Goal: Task Accomplishment & Management: Manage account settings

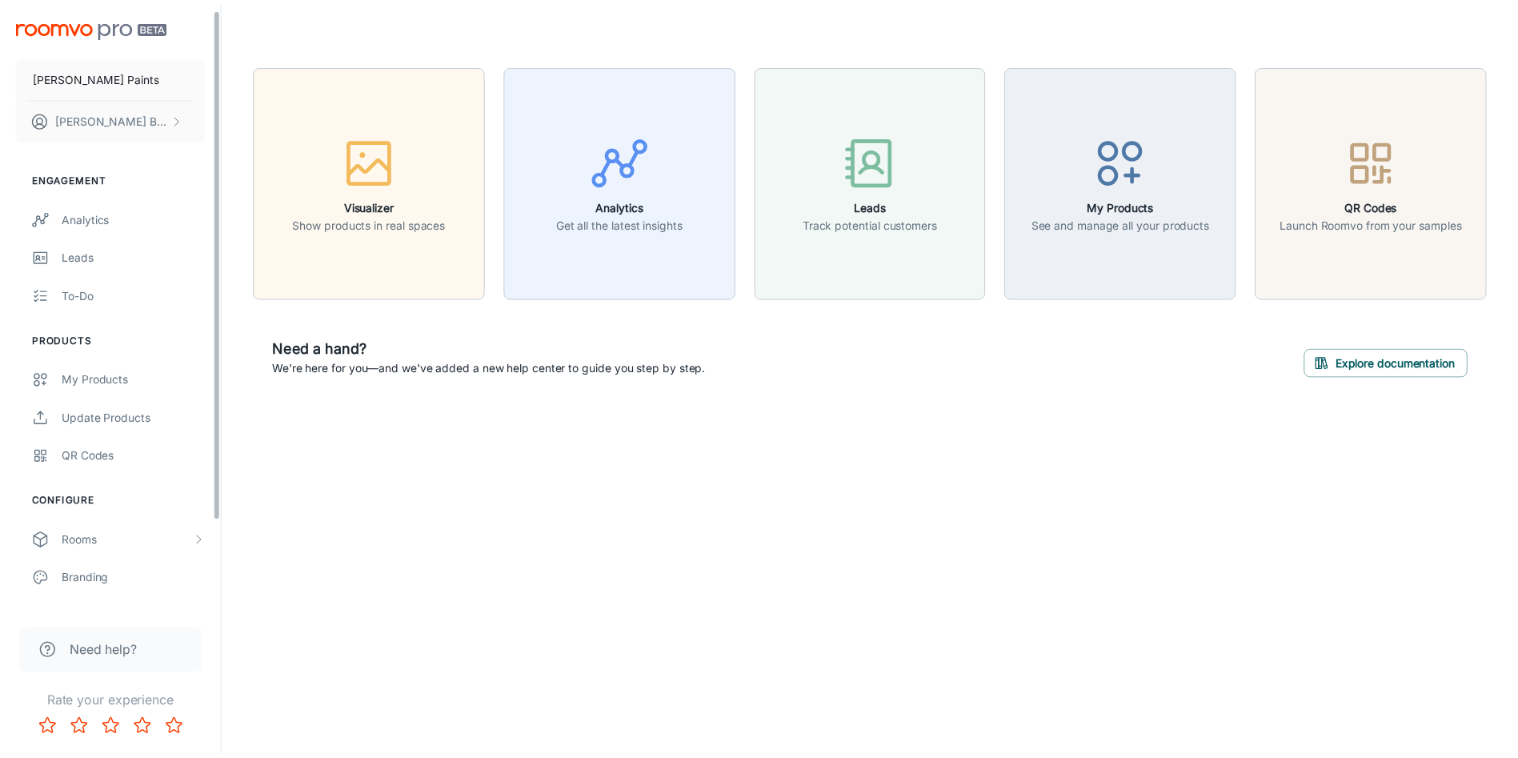
scroll to position [111, 0]
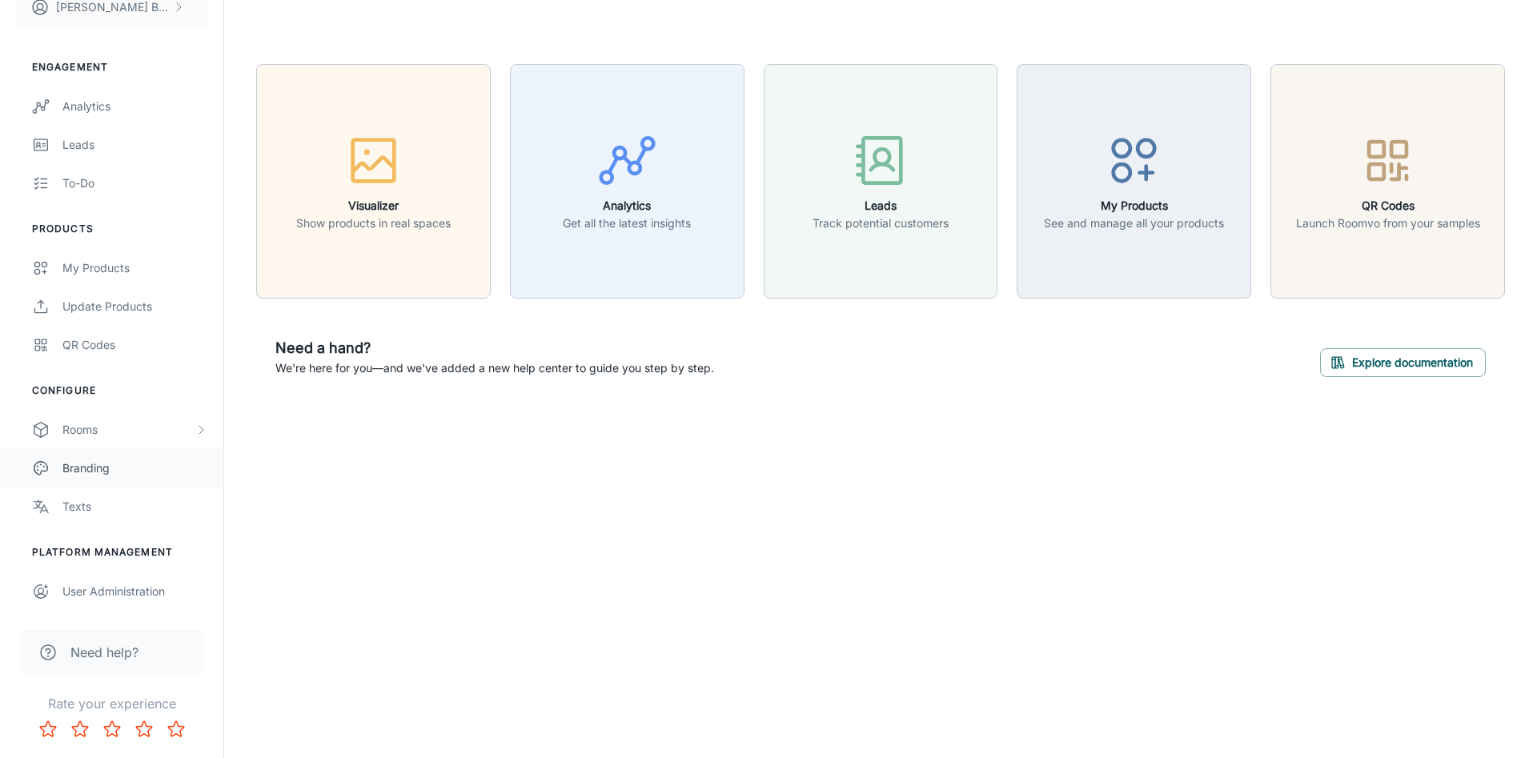
click at [166, 451] on link "Branding" at bounding box center [111, 468] width 223 height 38
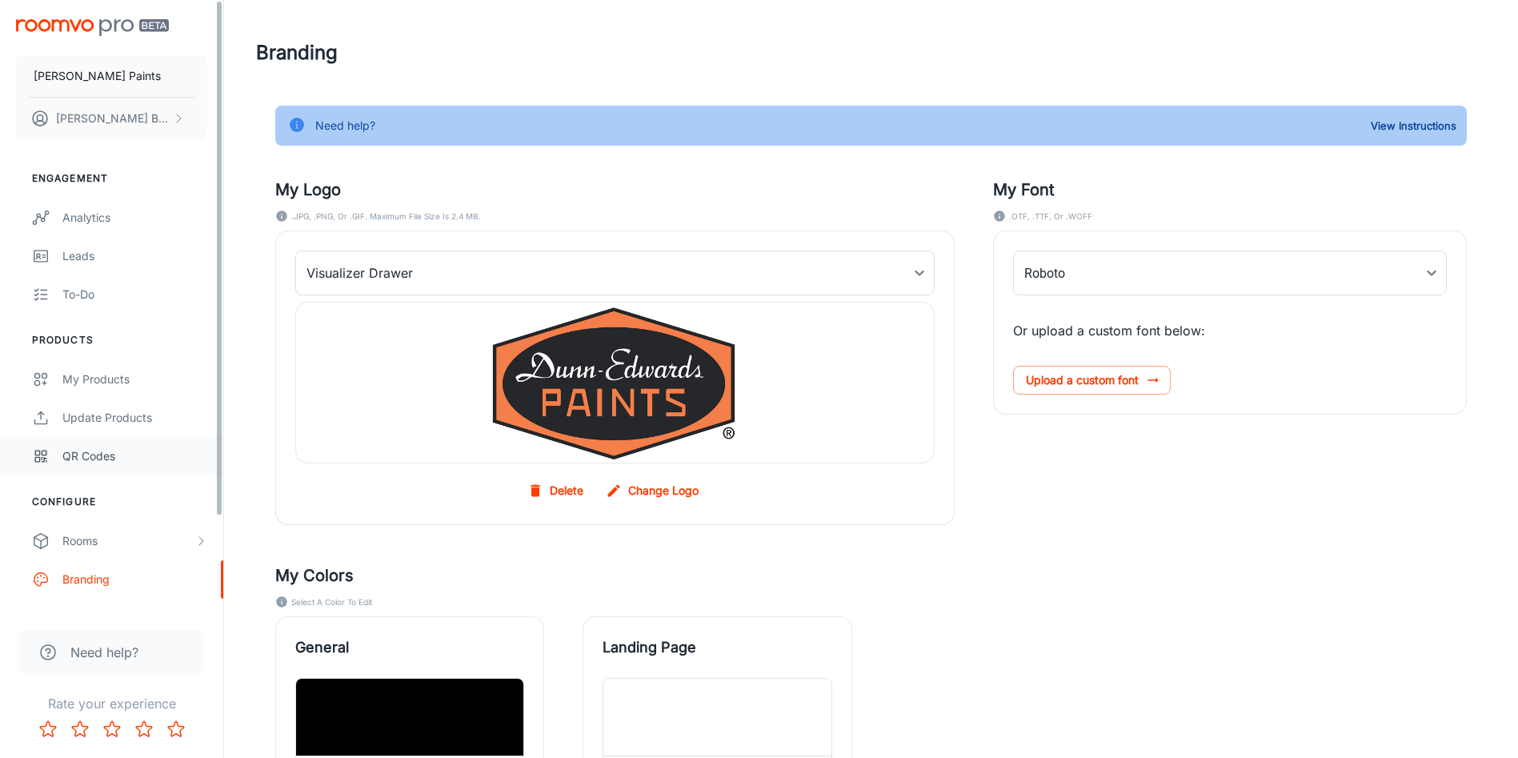
type input "Proxima_Nova_Regular"
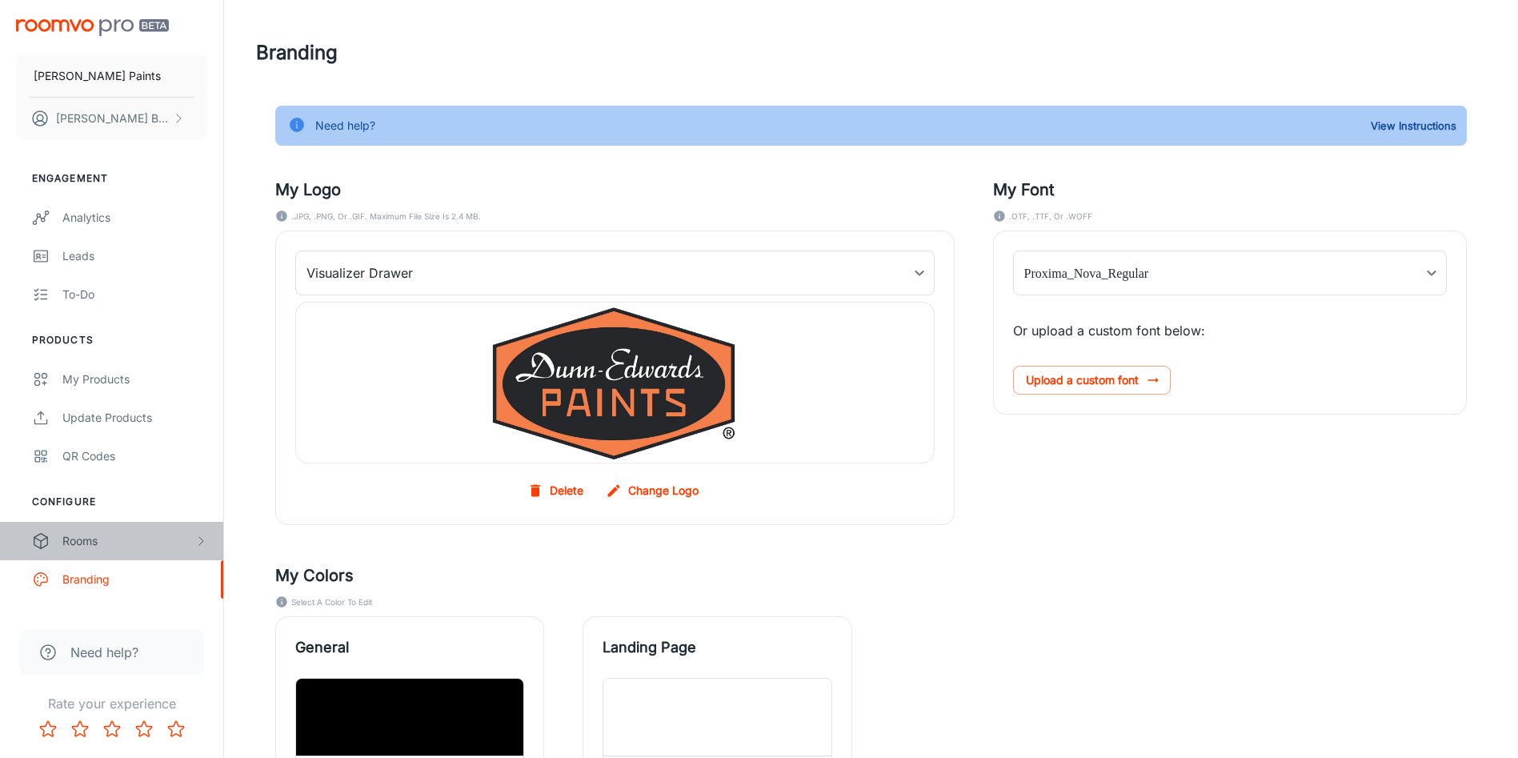
click at [192, 535] on div "Rooms" at bounding box center [128, 541] width 132 height 18
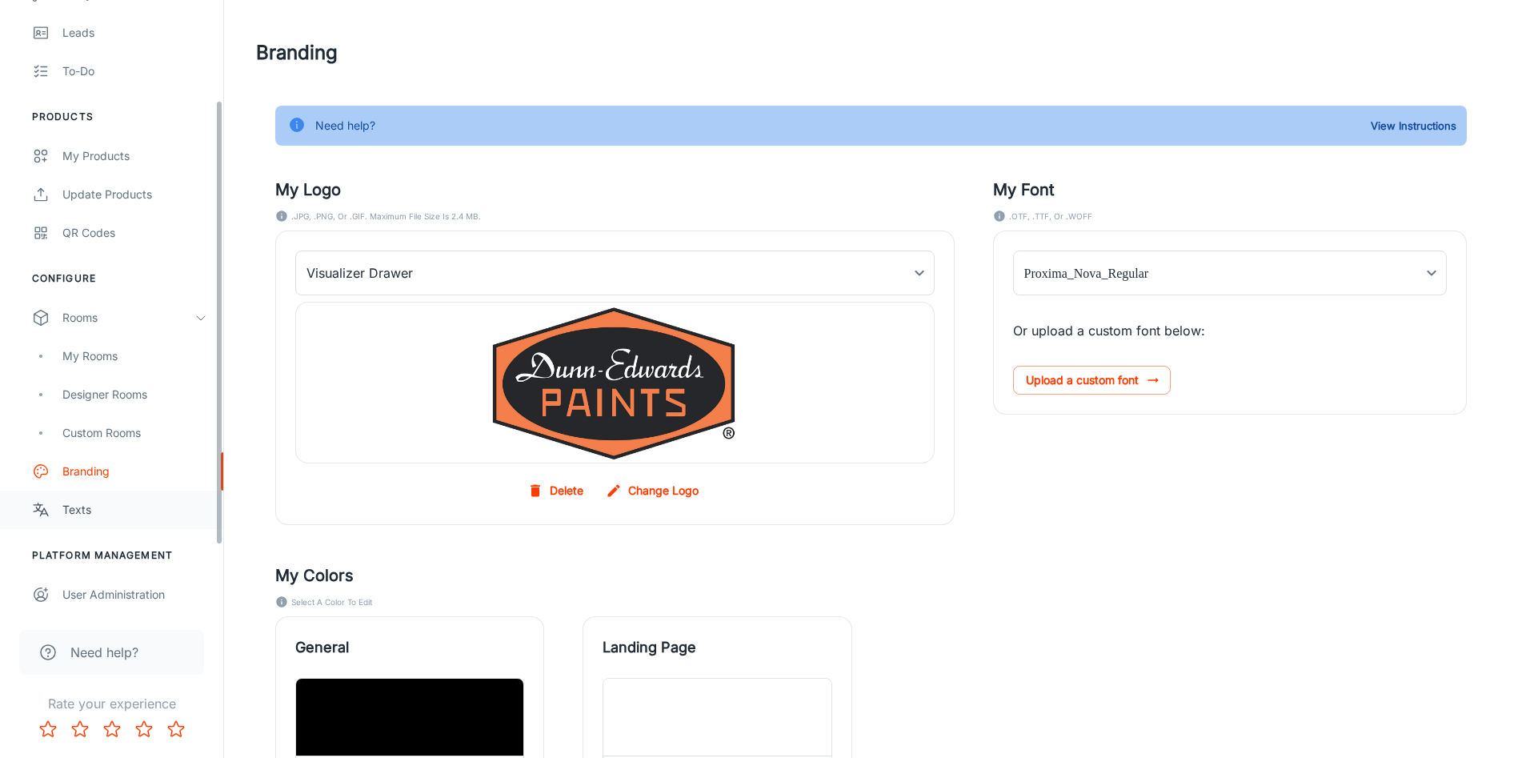
scroll to position [226, 0]
click at [110, 419] on div "Custom Rooms" at bounding box center [111, 430] width 223 height 38
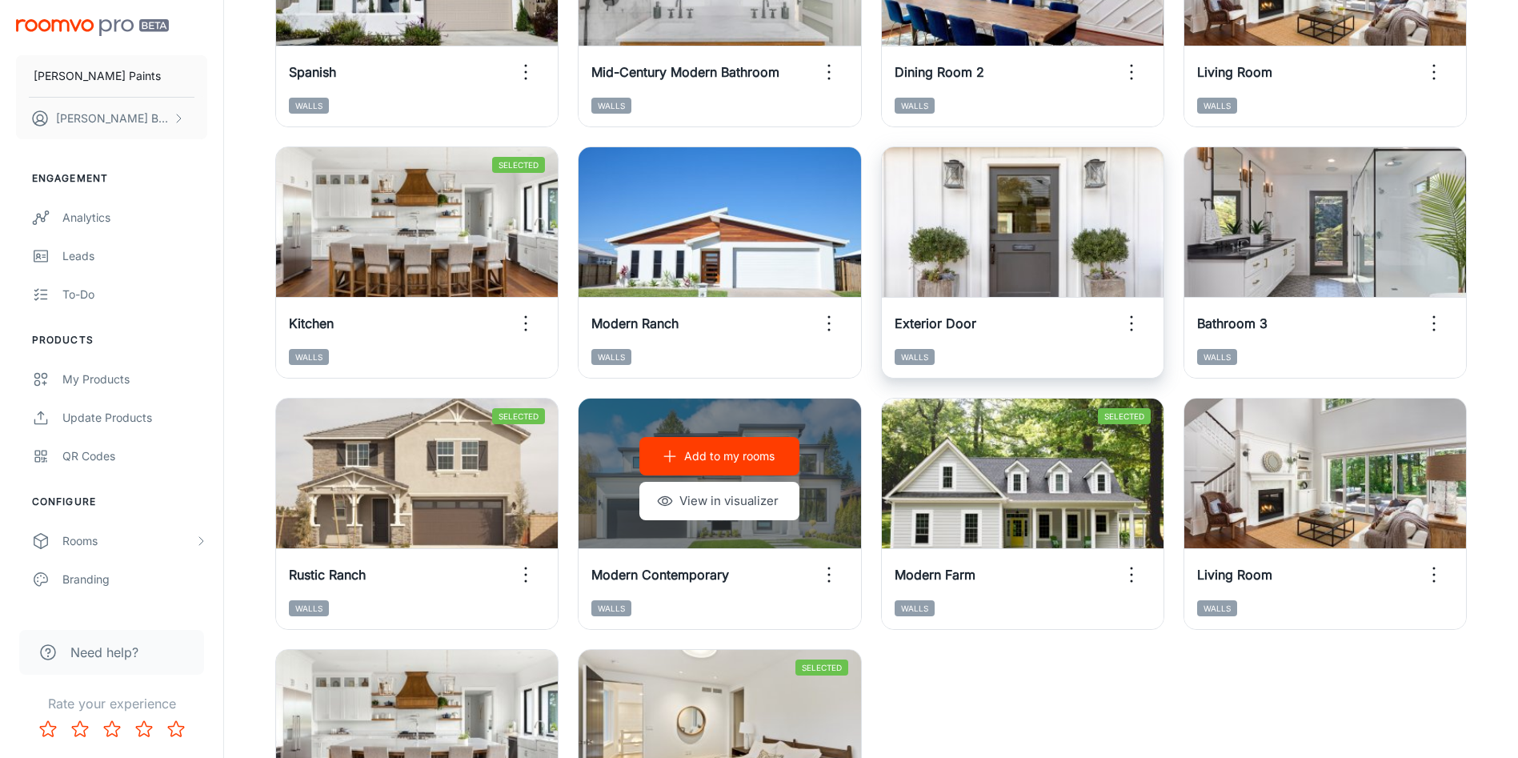
scroll to position [120, 0]
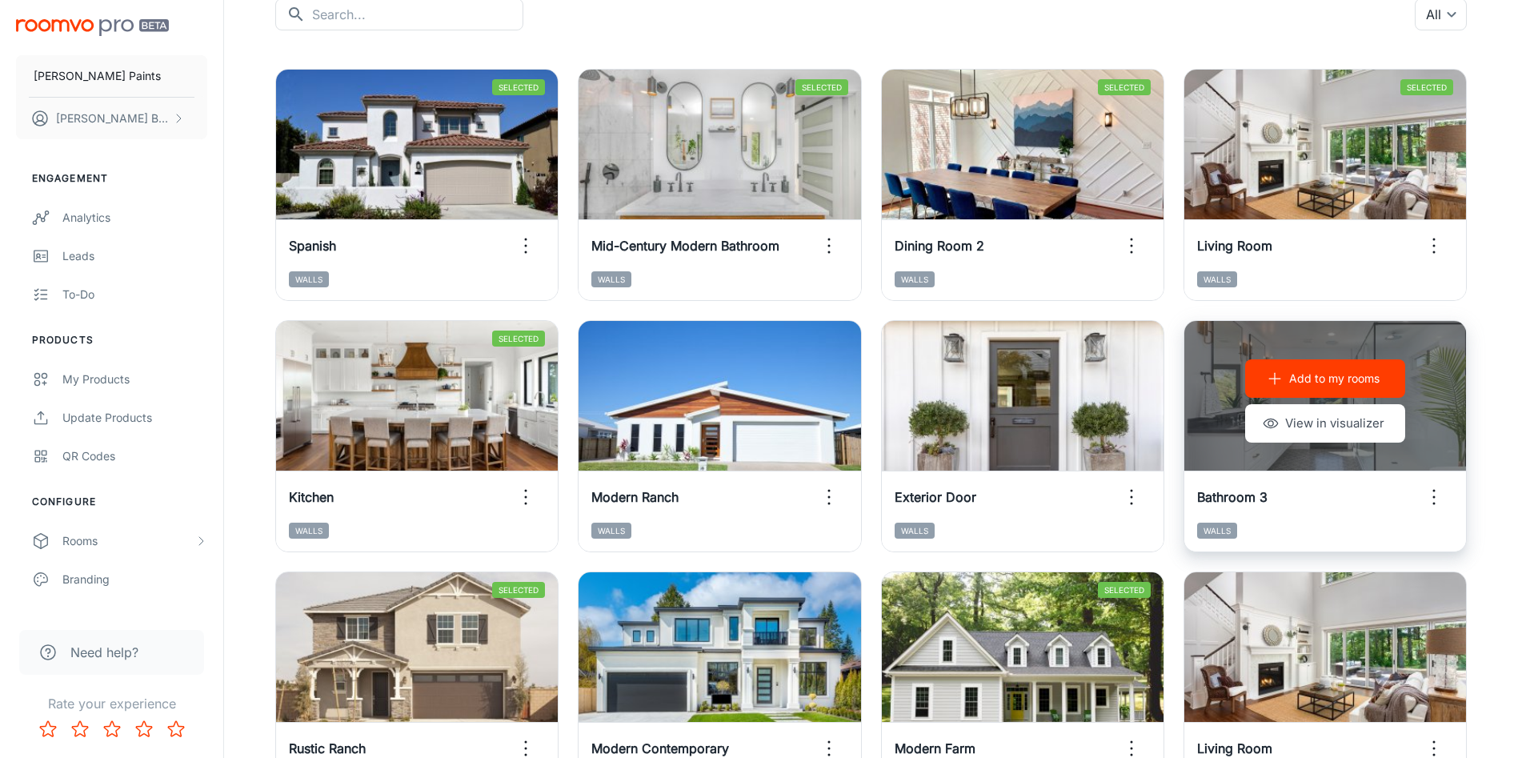
click at [1321, 383] on p "Add to my rooms" at bounding box center [1334, 379] width 90 height 18
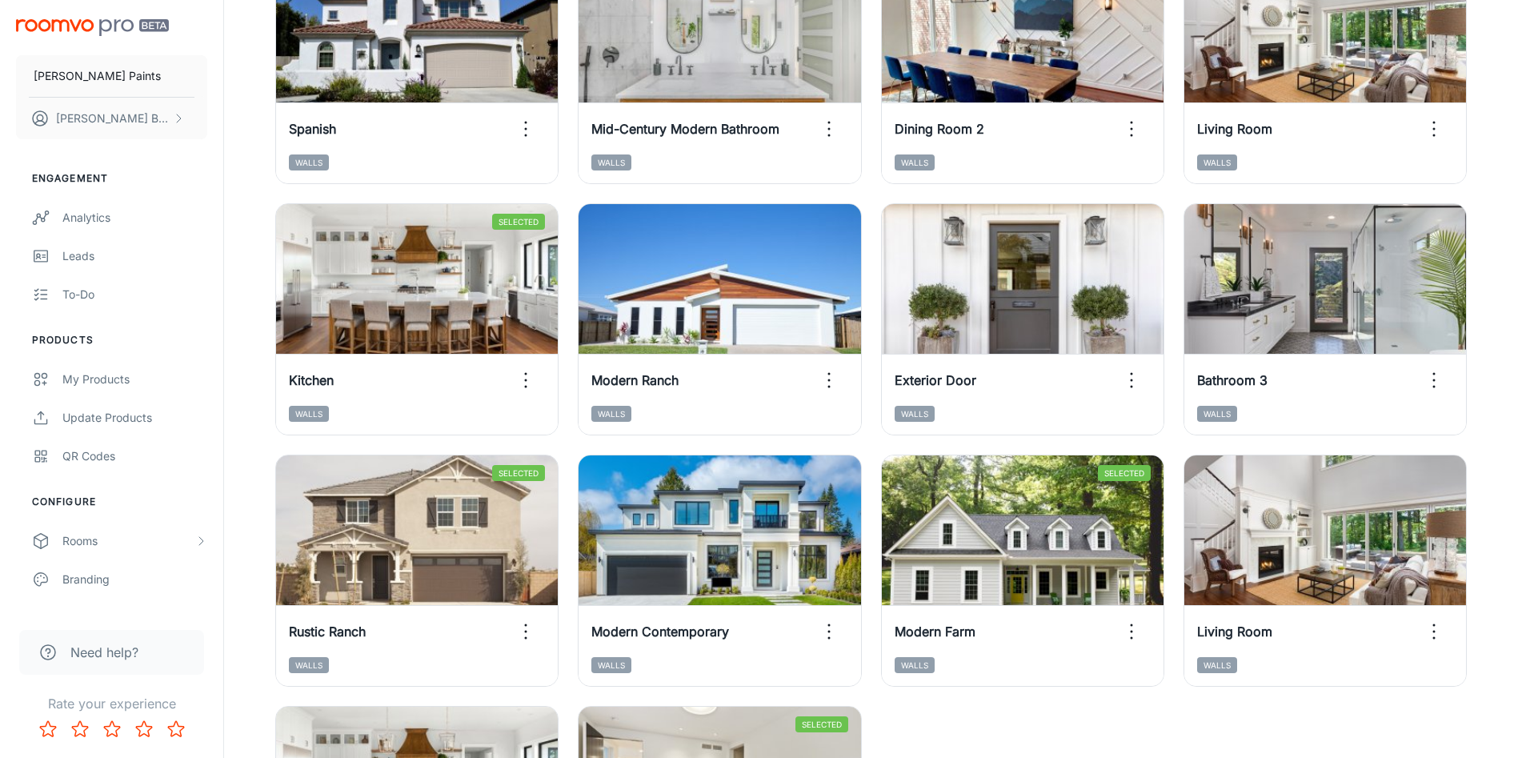
scroll to position [100, 0]
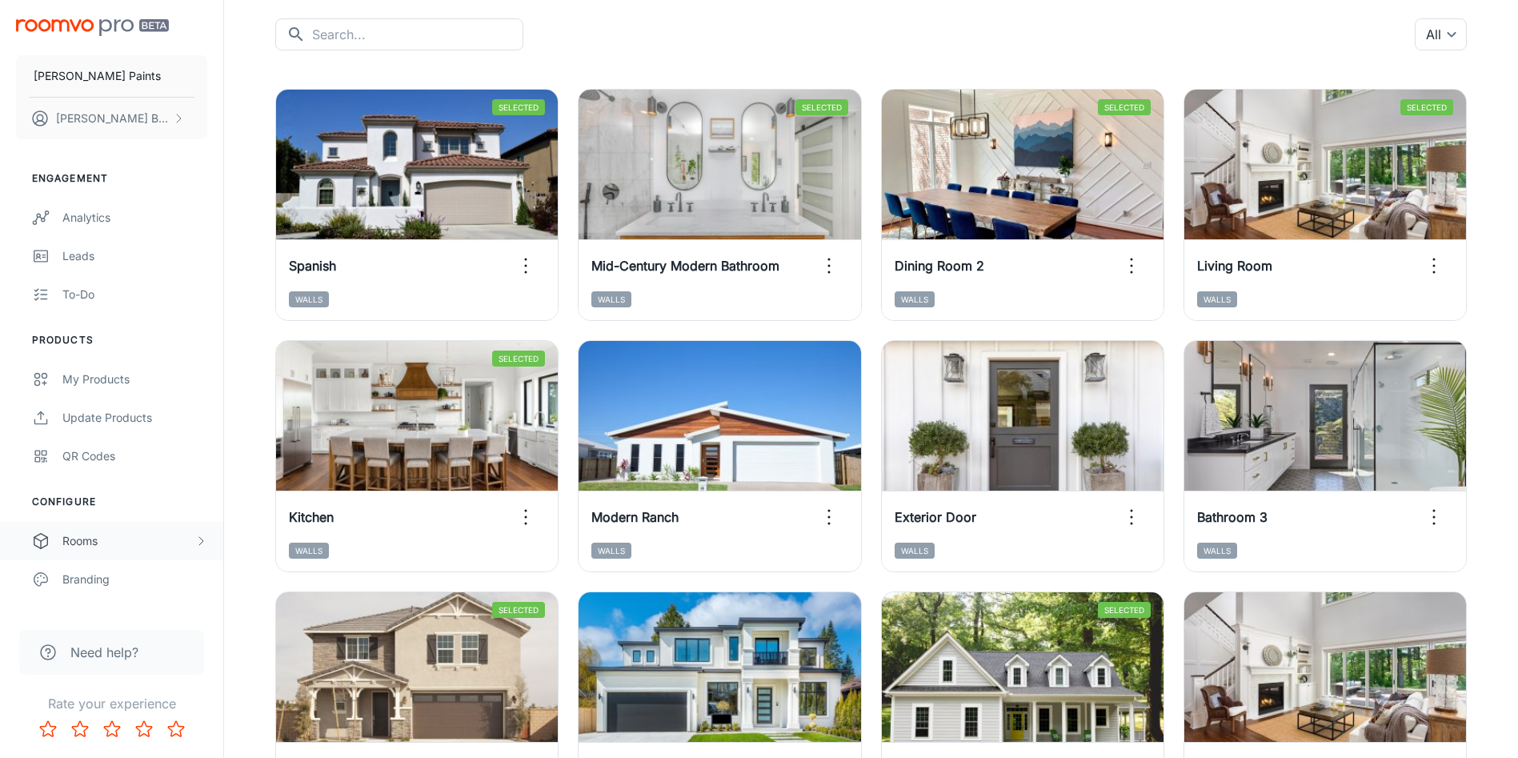
click at [149, 547] on div "Rooms" at bounding box center [128, 541] width 132 height 18
click at [100, 577] on div "My Rooms" at bounding box center [134, 580] width 145 height 18
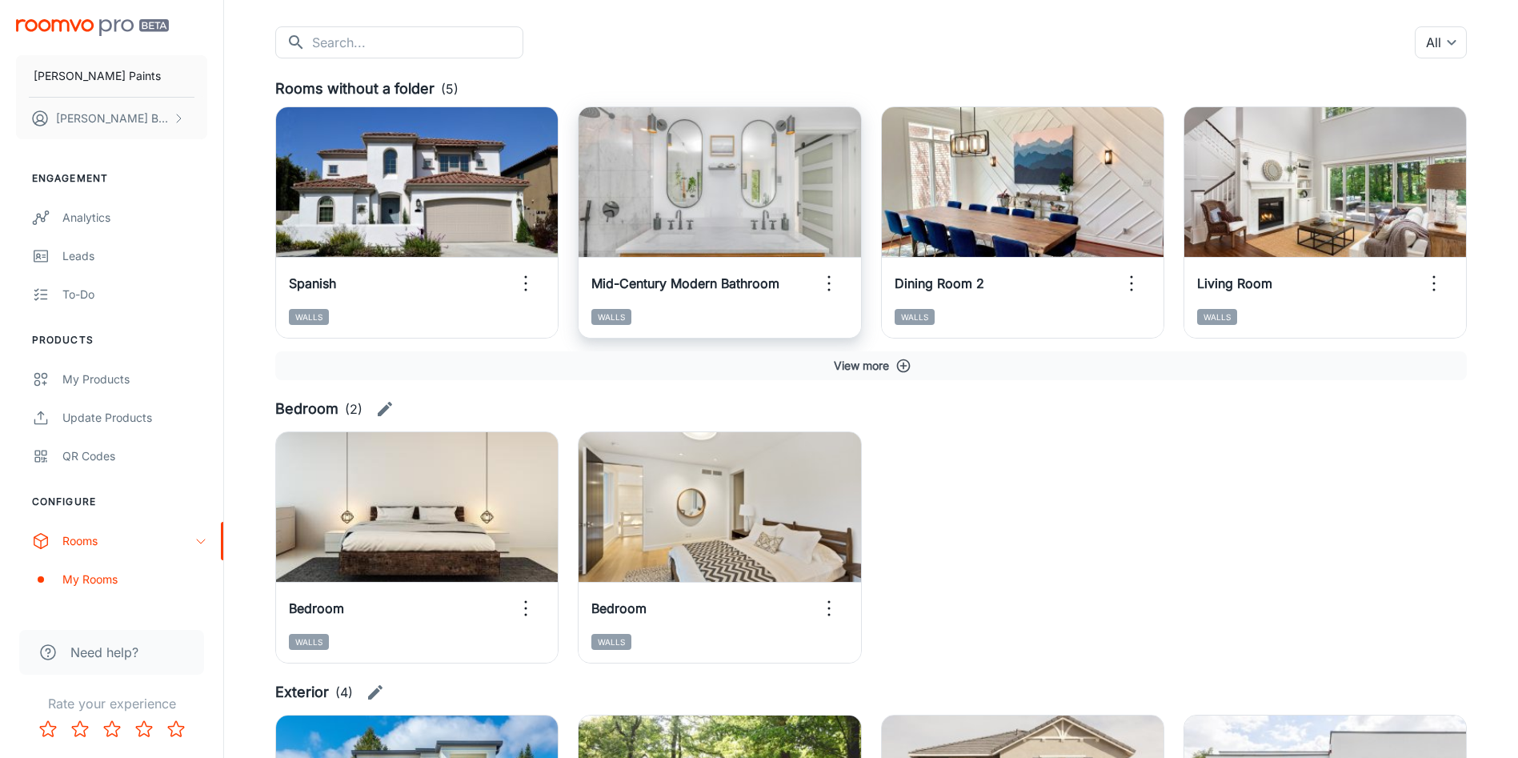
scroll to position [120, 0]
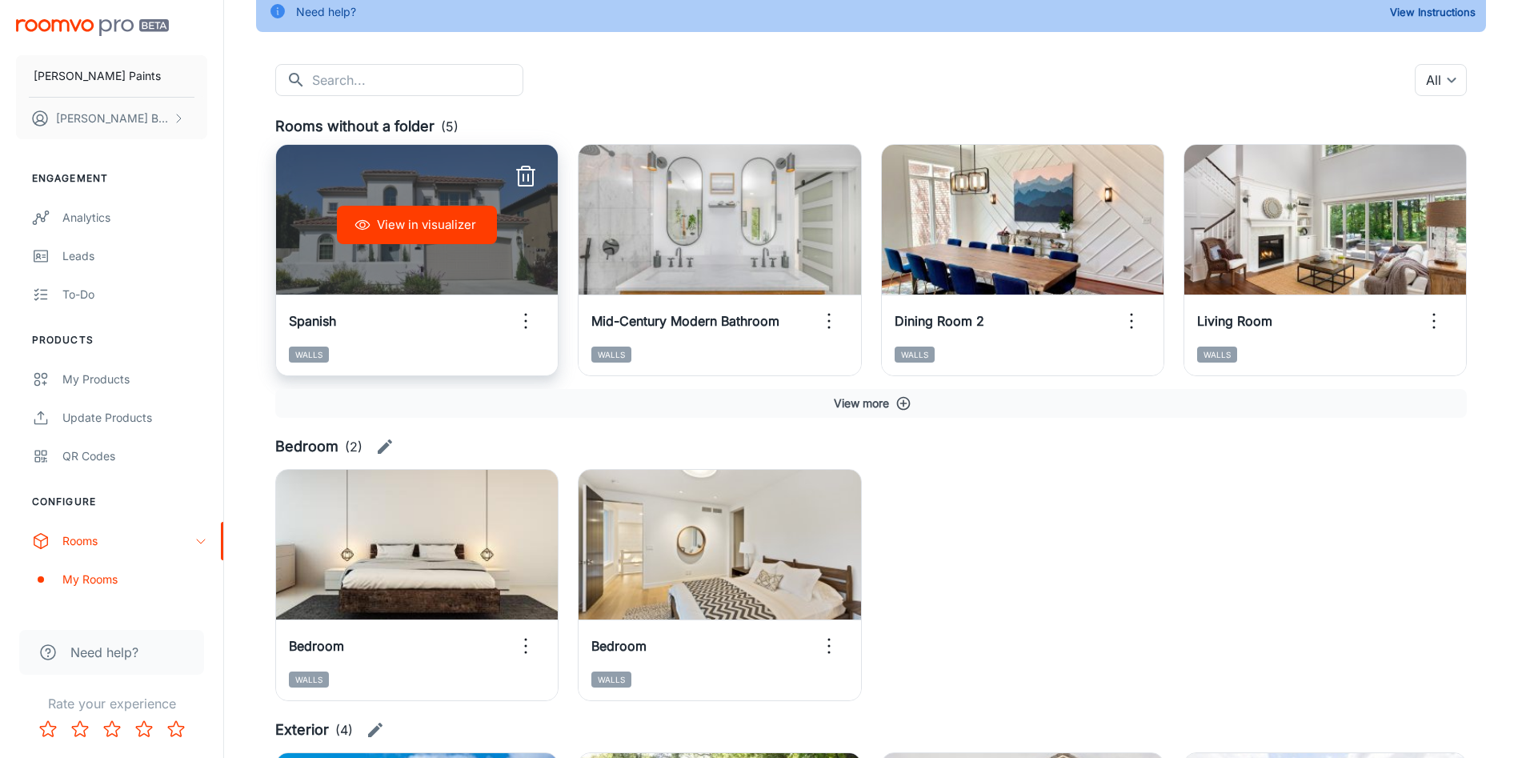
click at [525, 326] on icon "button" at bounding box center [526, 321] width 26 height 26
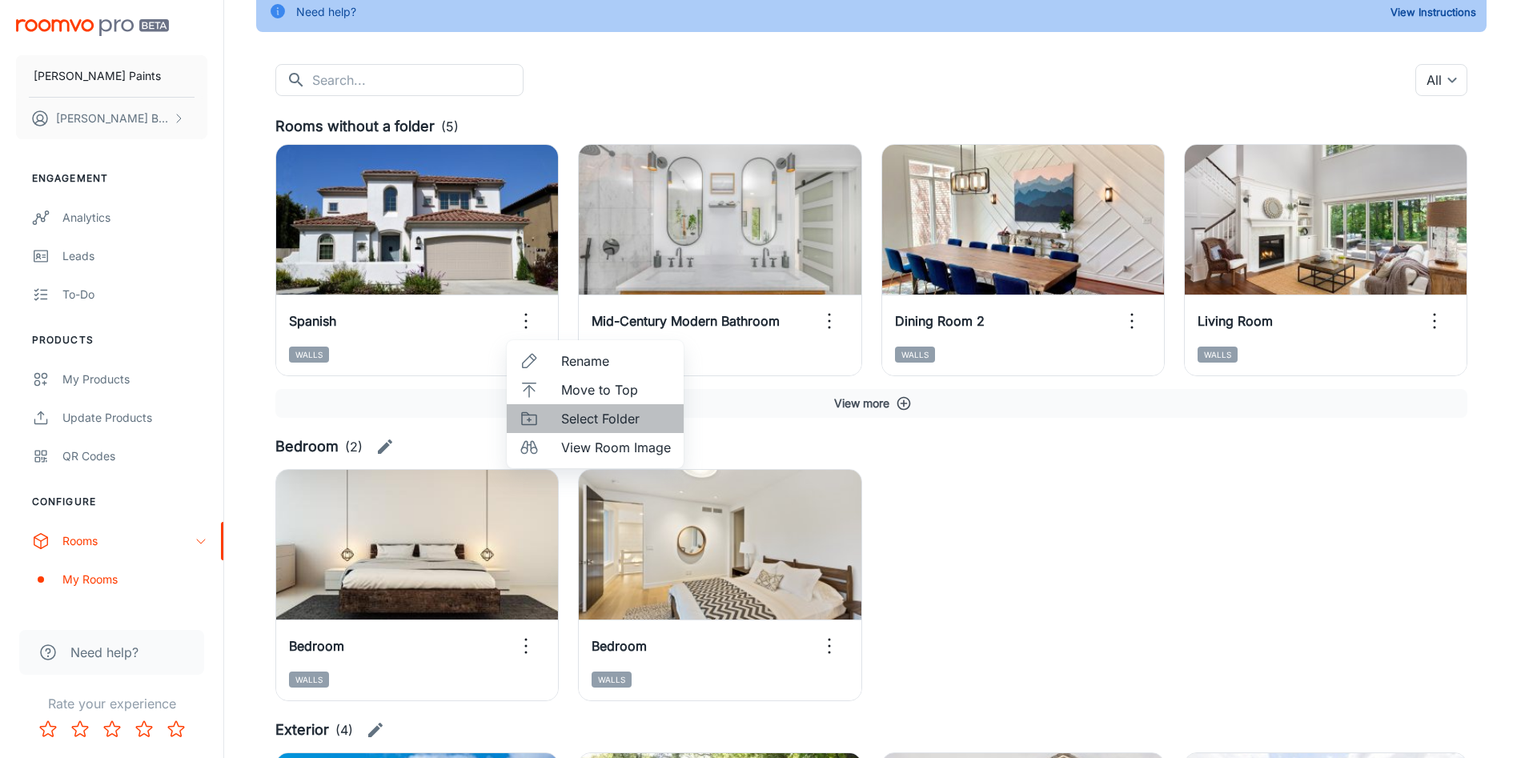
click at [574, 415] on span "Select Folder" at bounding box center [616, 418] width 110 height 19
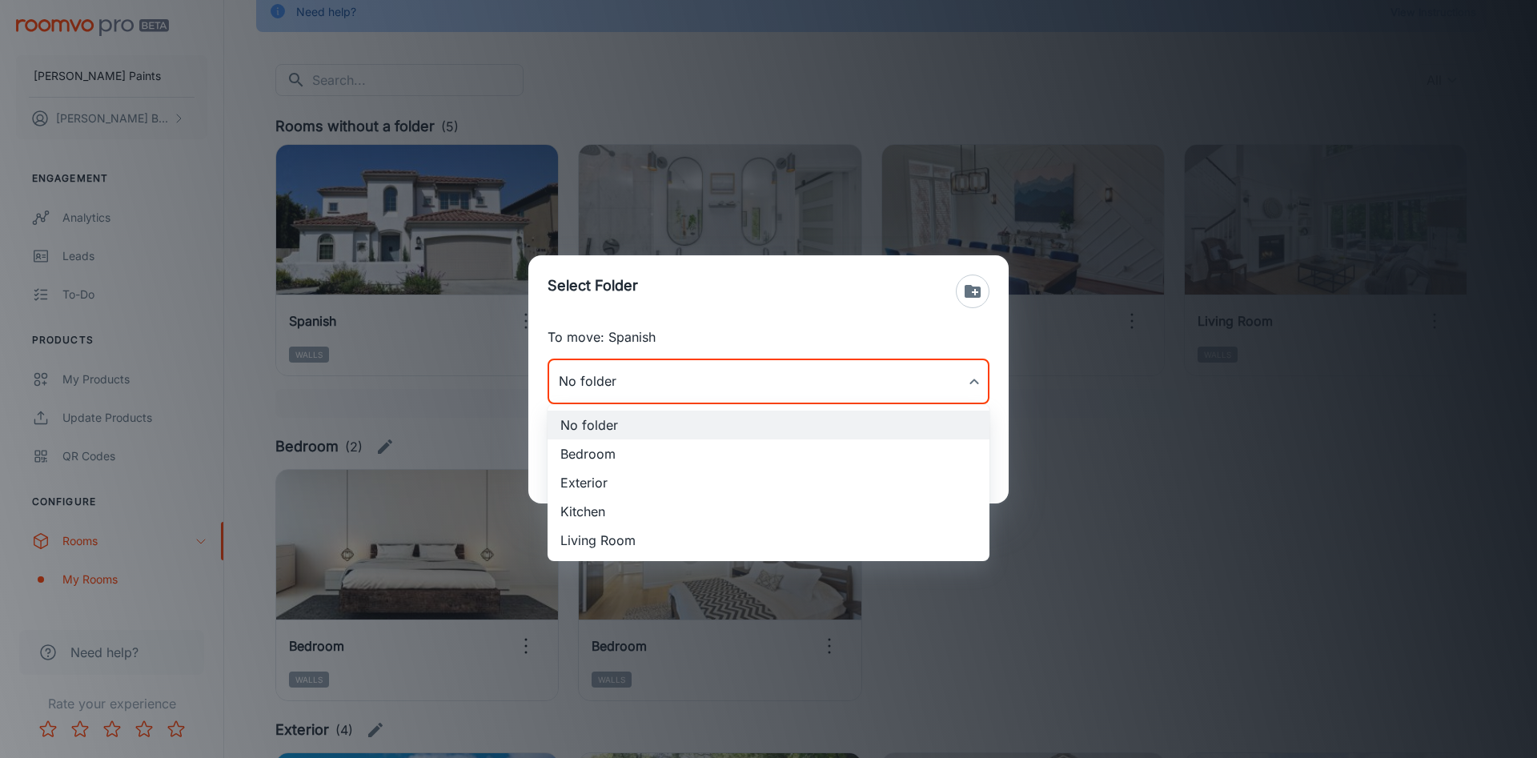
click at [740, 387] on body "[PERSON_NAME] Paints [PERSON_NAME] Engagement Analytics Leads To-do Products My…" at bounding box center [768, 259] width 1537 height 758
click at [701, 487] on li "Exterior" at bounding box center [768, 482] width 442 height 29
type input "Exterior"
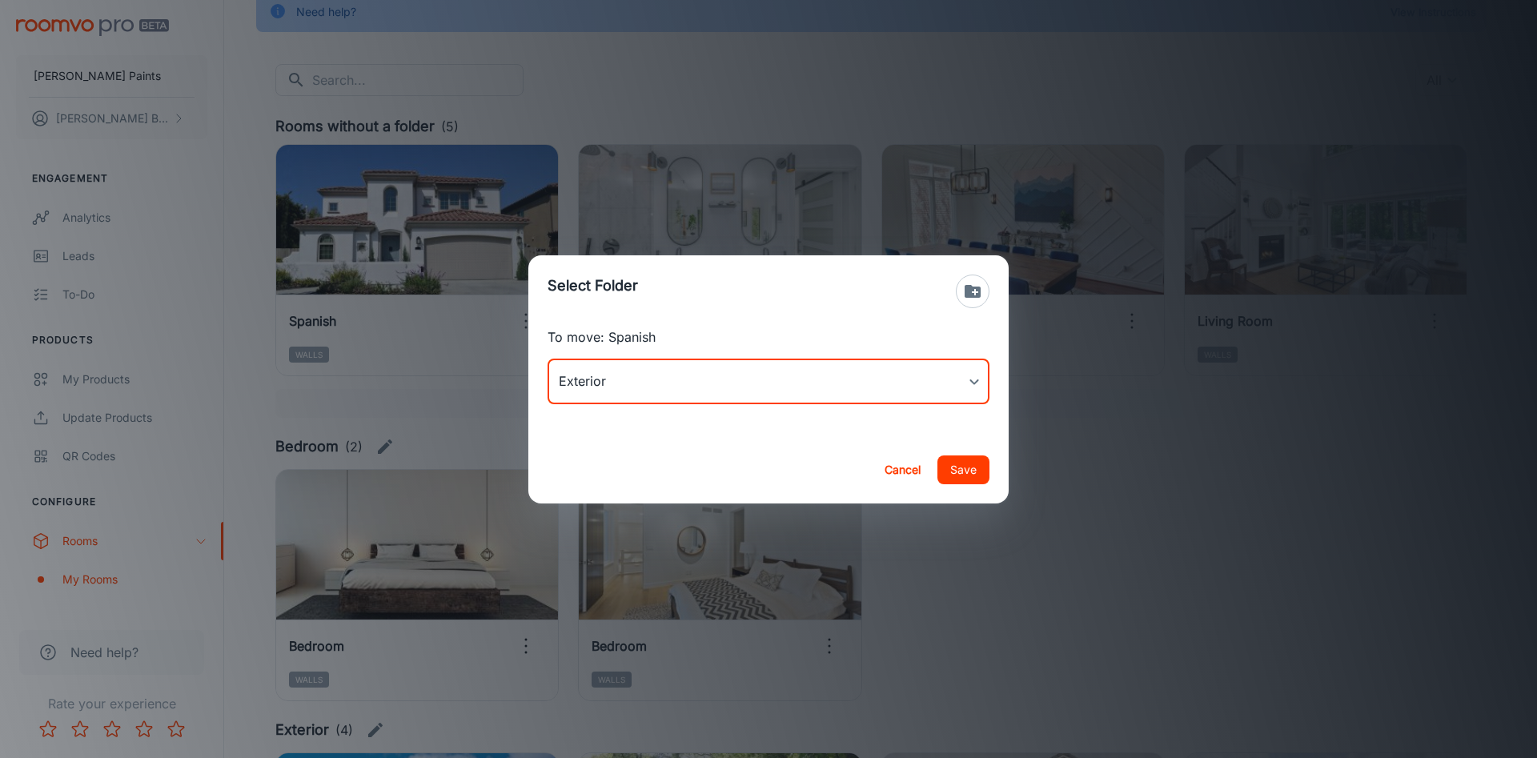
click at [972, 477] on button "Save" at bounding box center [963, 469] width 52 height 29
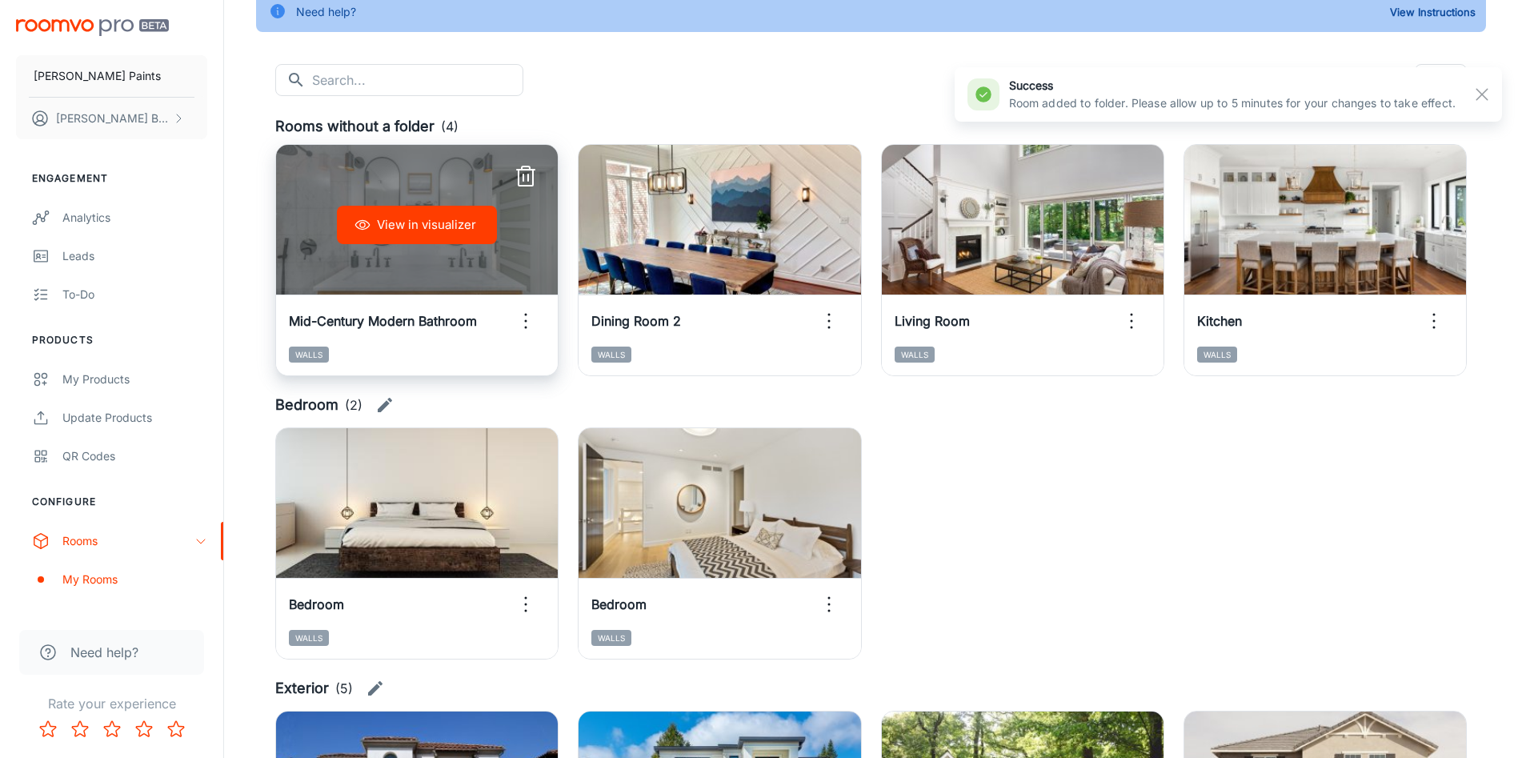
click at [534, 328] on icon "button" at bounding box center [526, 321] width 26 height 26
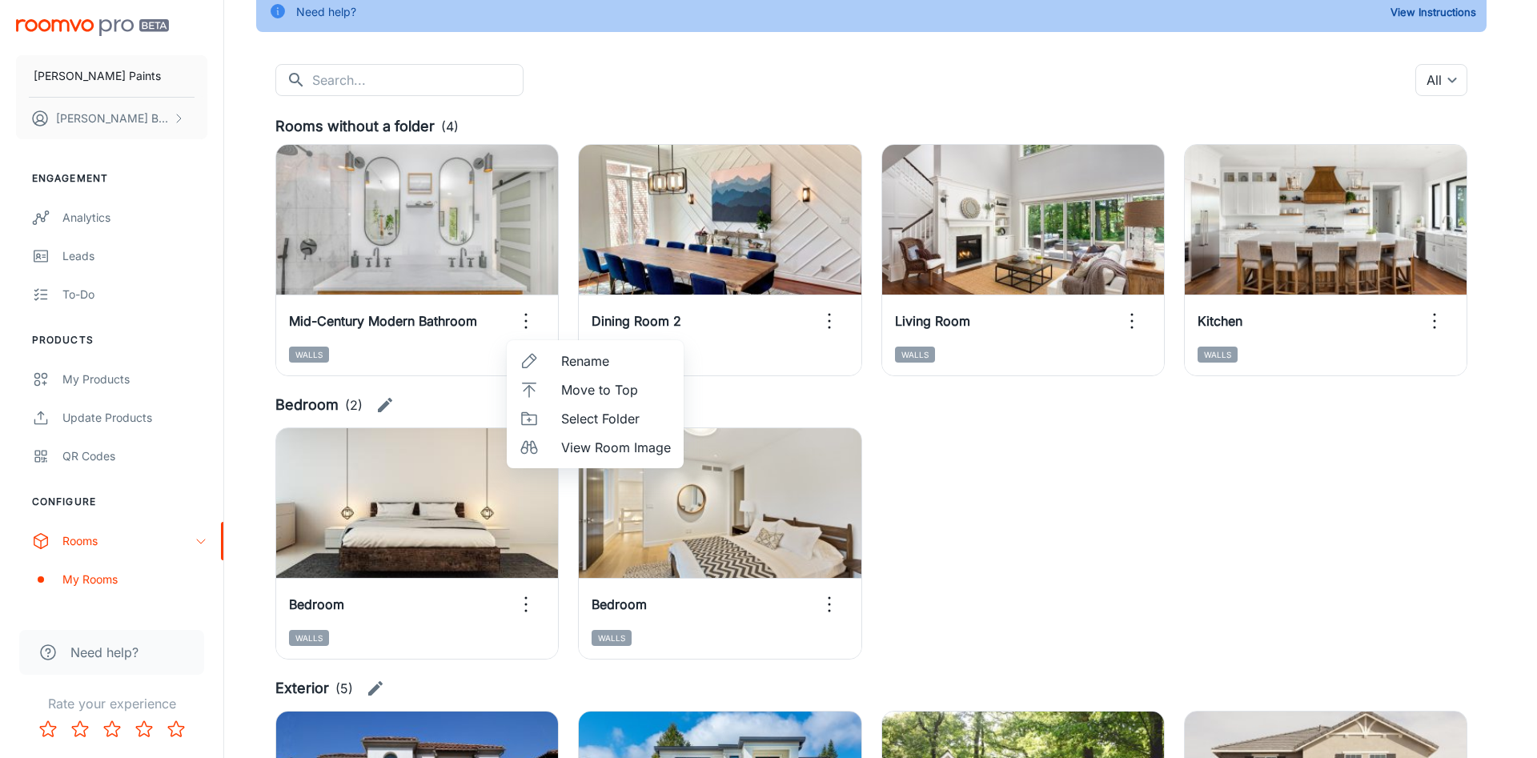
click at [955, 510] on div at bounding box center [768, 379] width 1537 height 758
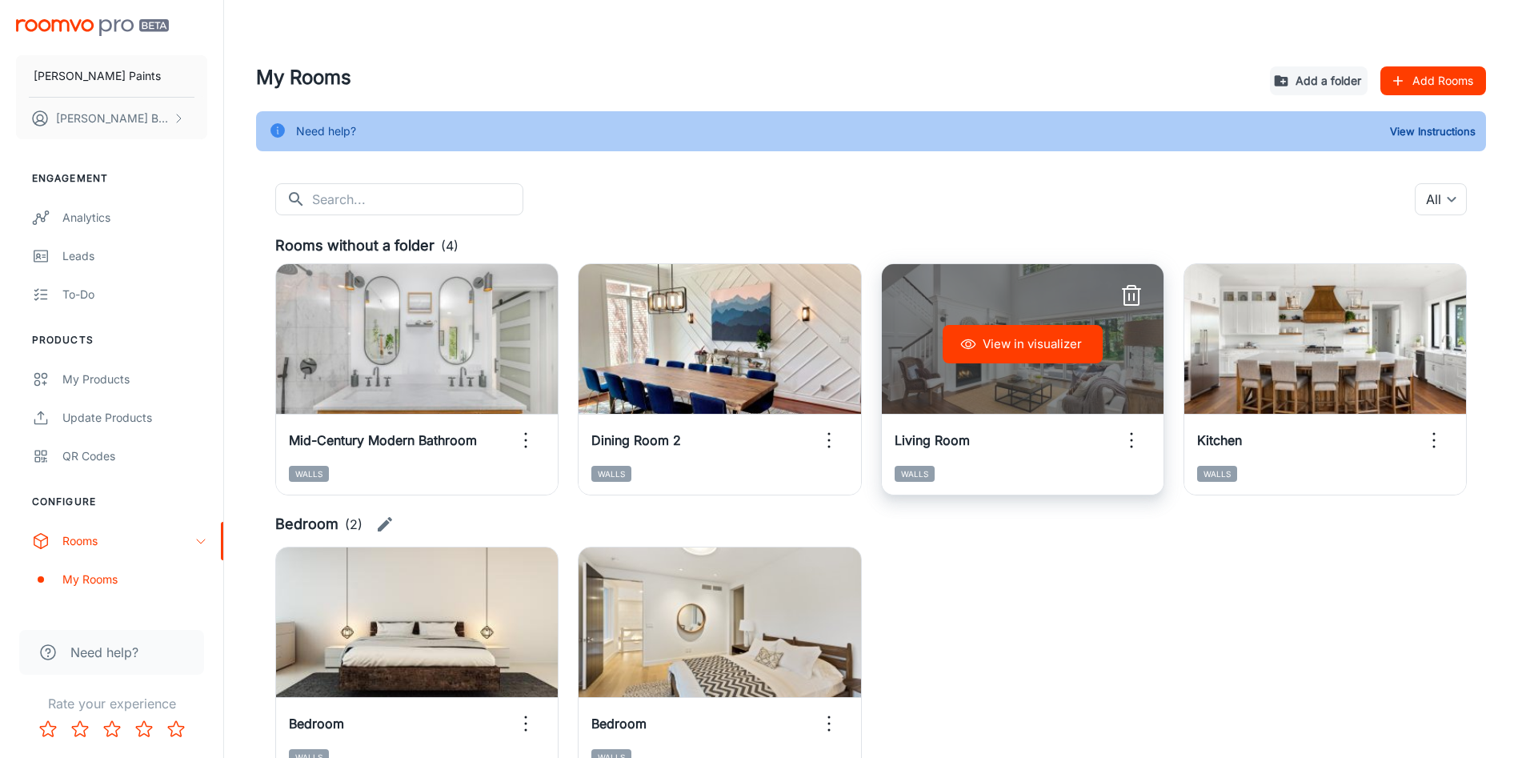
scroll to position [0, 0]
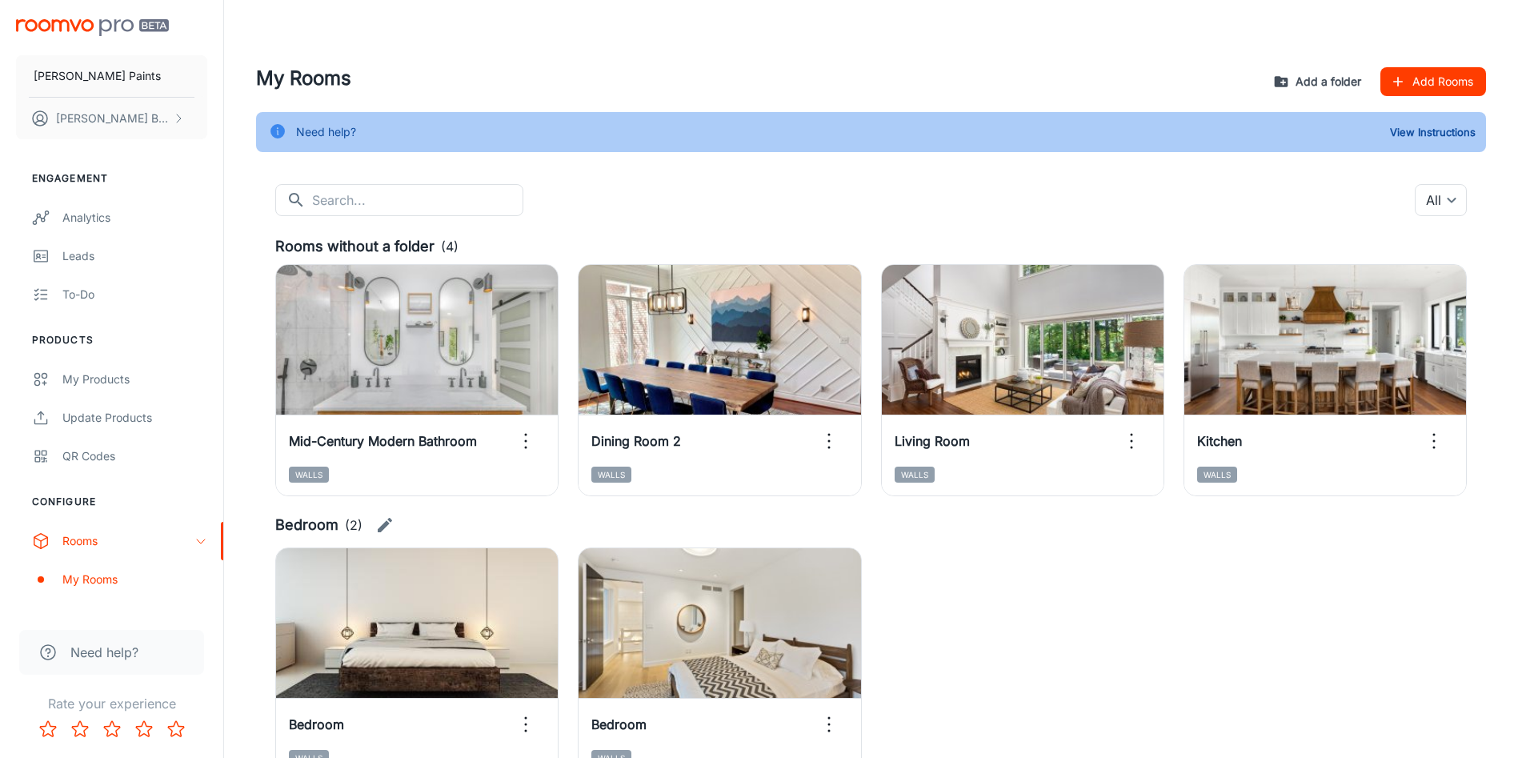
click at [1304, 85] on button "Add a folder" at bounding box center [1319, 81] width 98 height 29
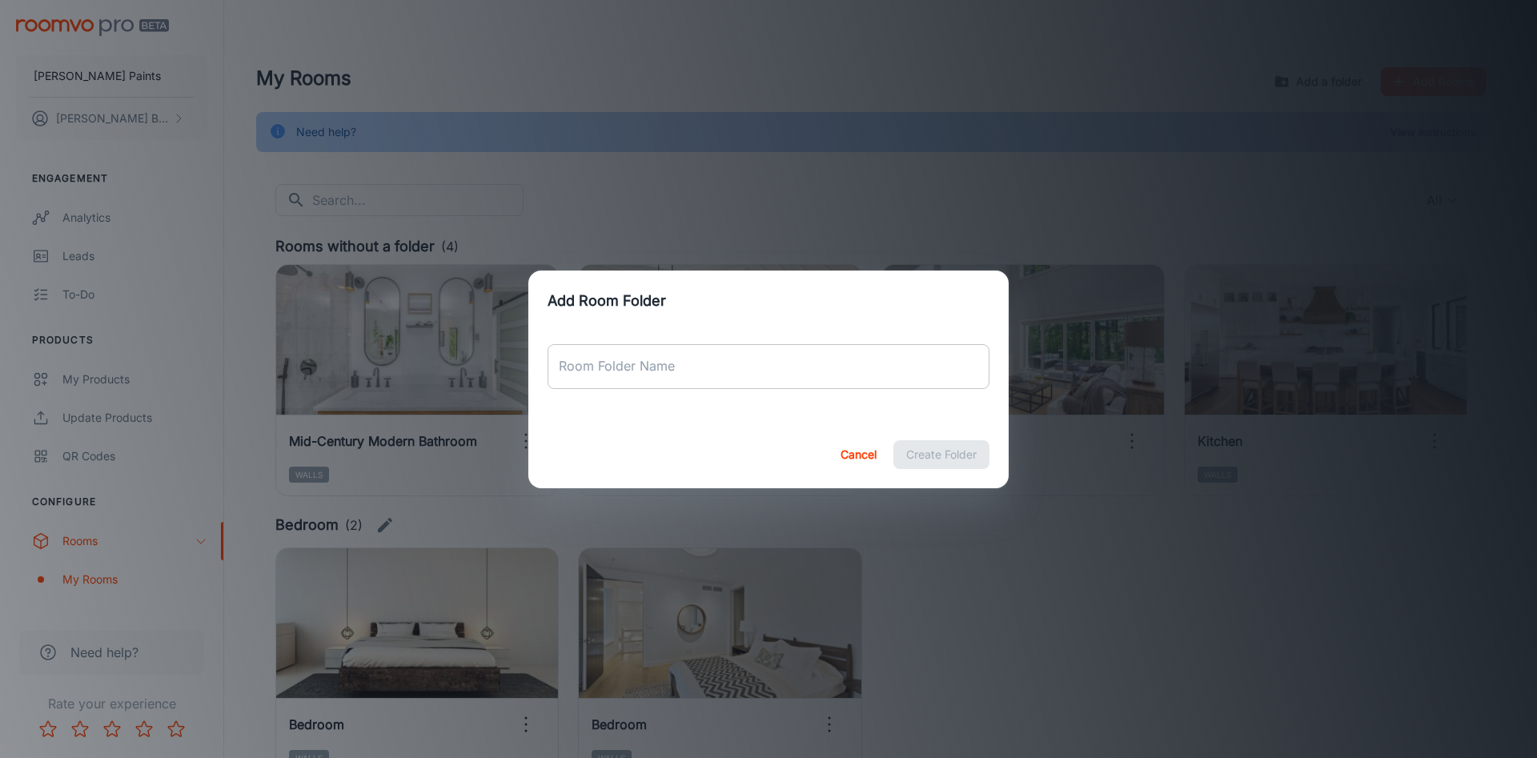
click at [655, 359] on input "Room Folder Name" at bounding box center [768, 366] width 442 height 45
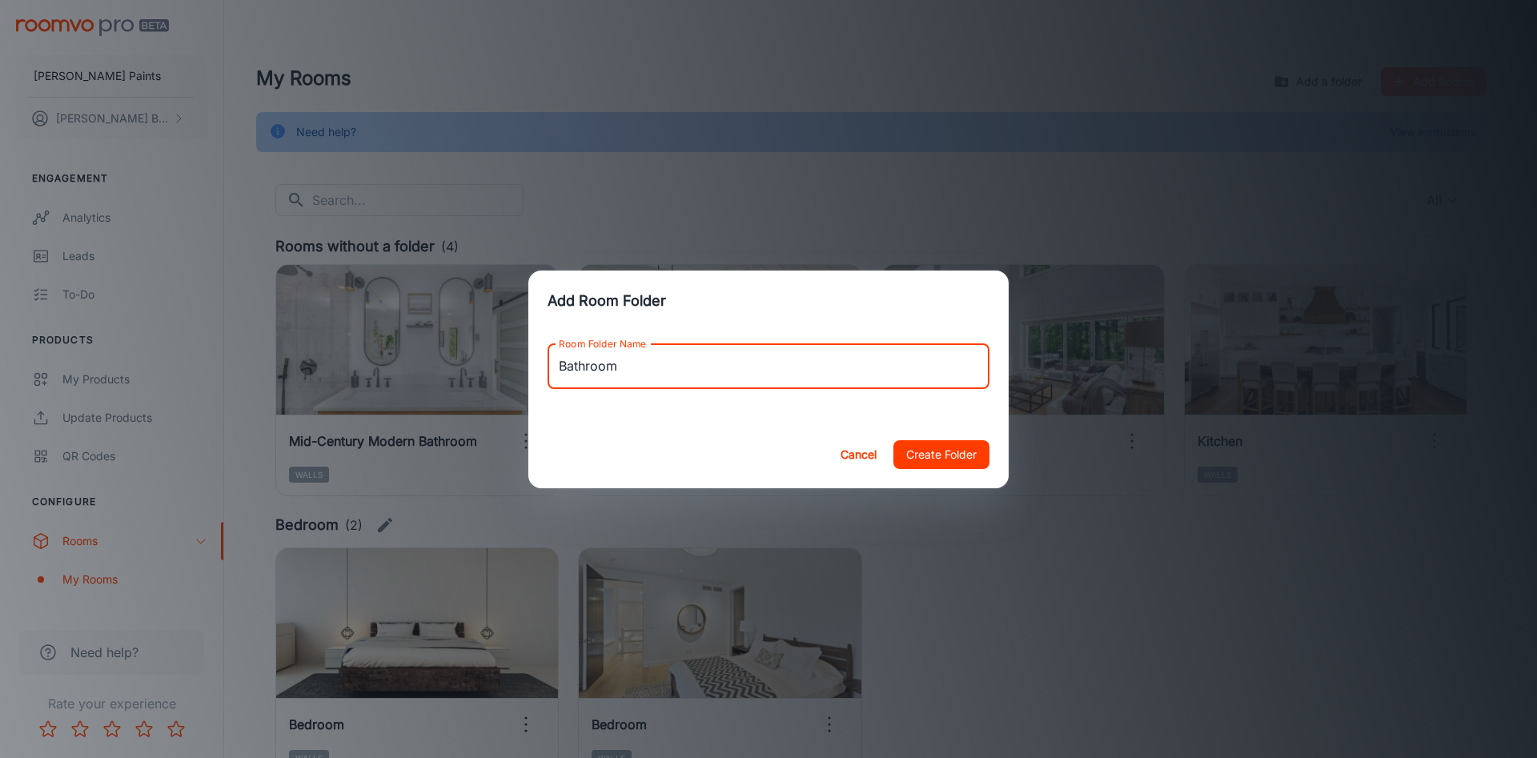
type input "Bathroom"
click at [893, 440] on button "Create Folder" at bounding box center [941, 454] width 96 height 29
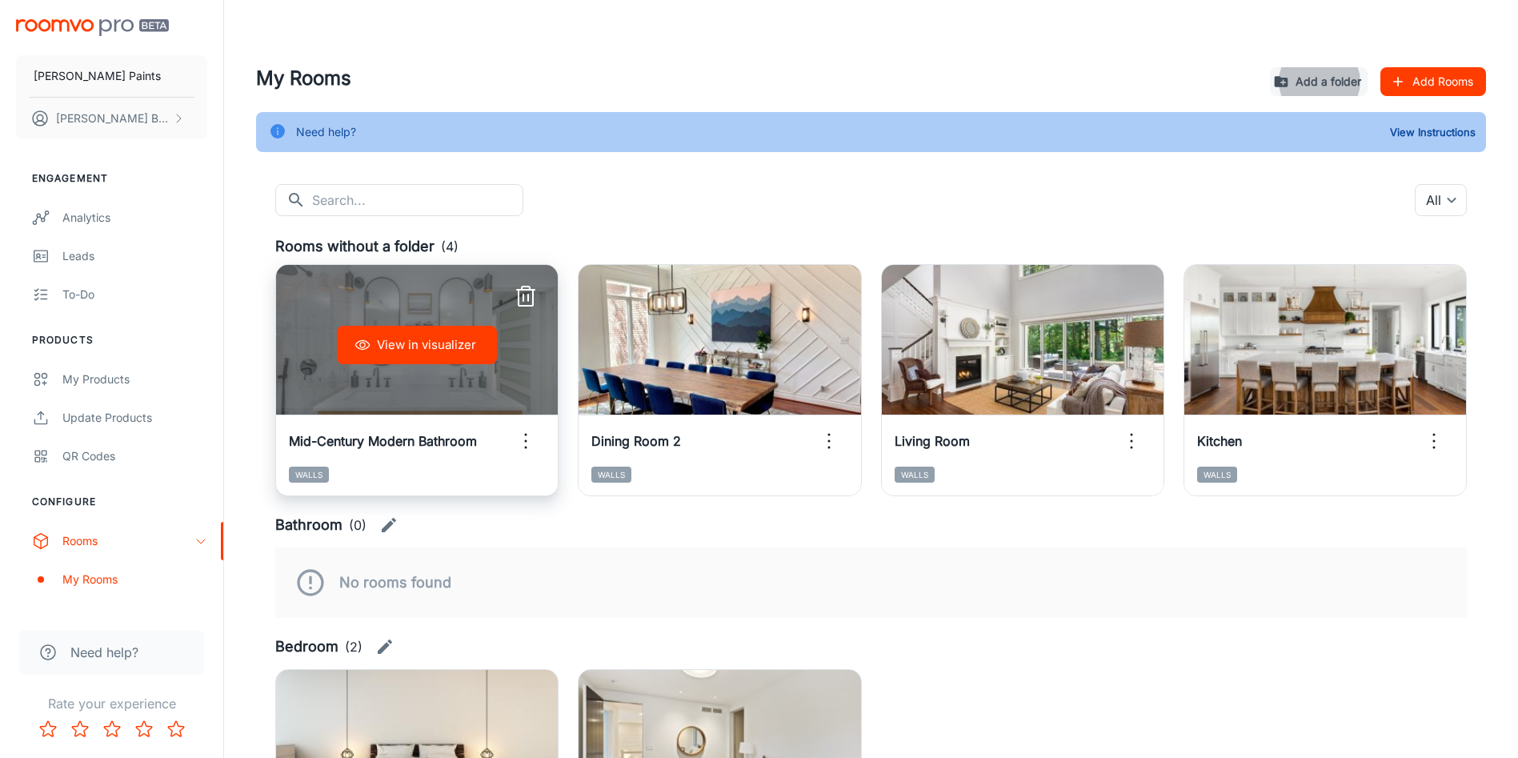
click at [542, 439] on button "button" at bounding box center [526, 441] width 38 height 38
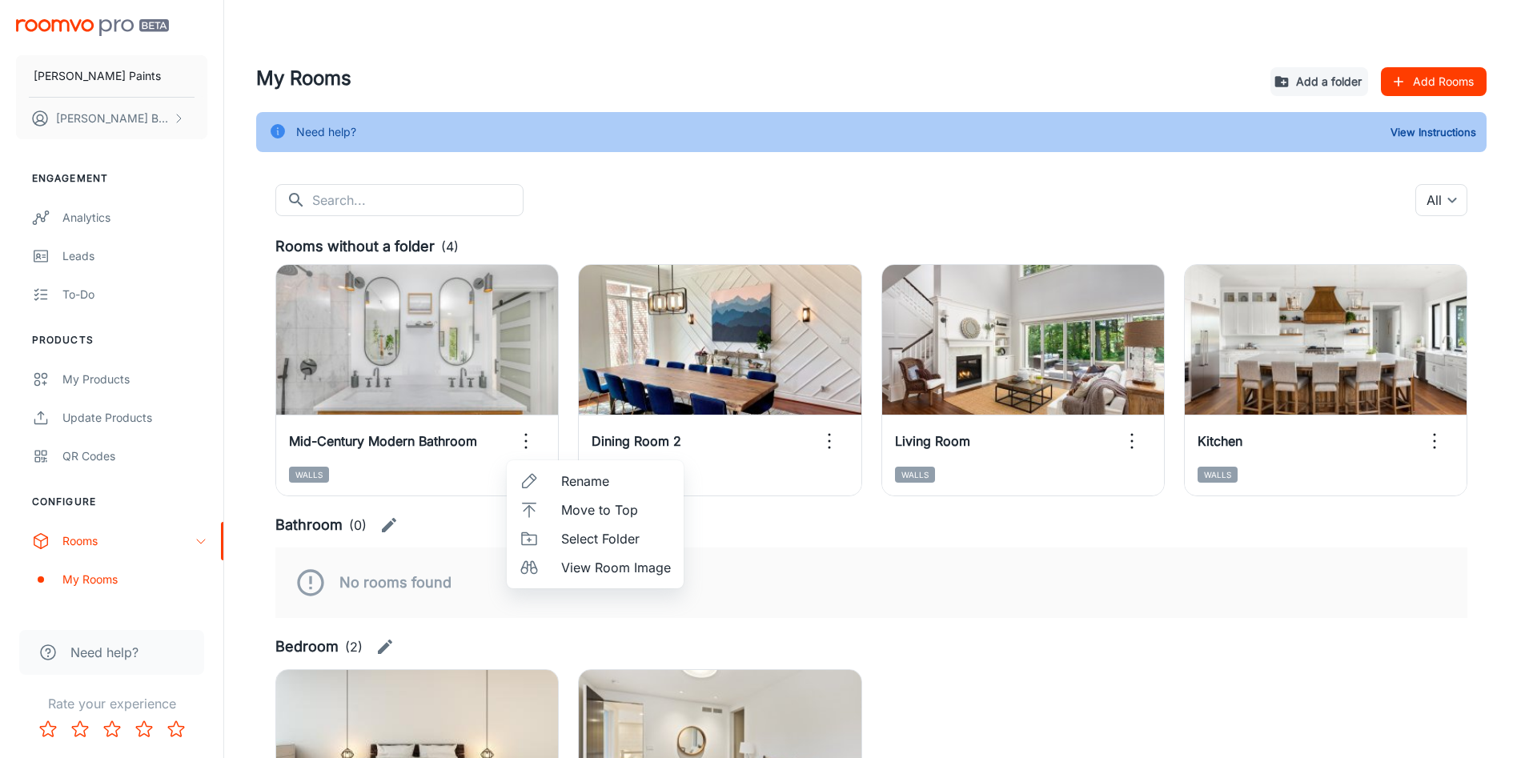
click at [599, 539] on span "Select Folder" at bounding box center [616, 538] width 110 height 19
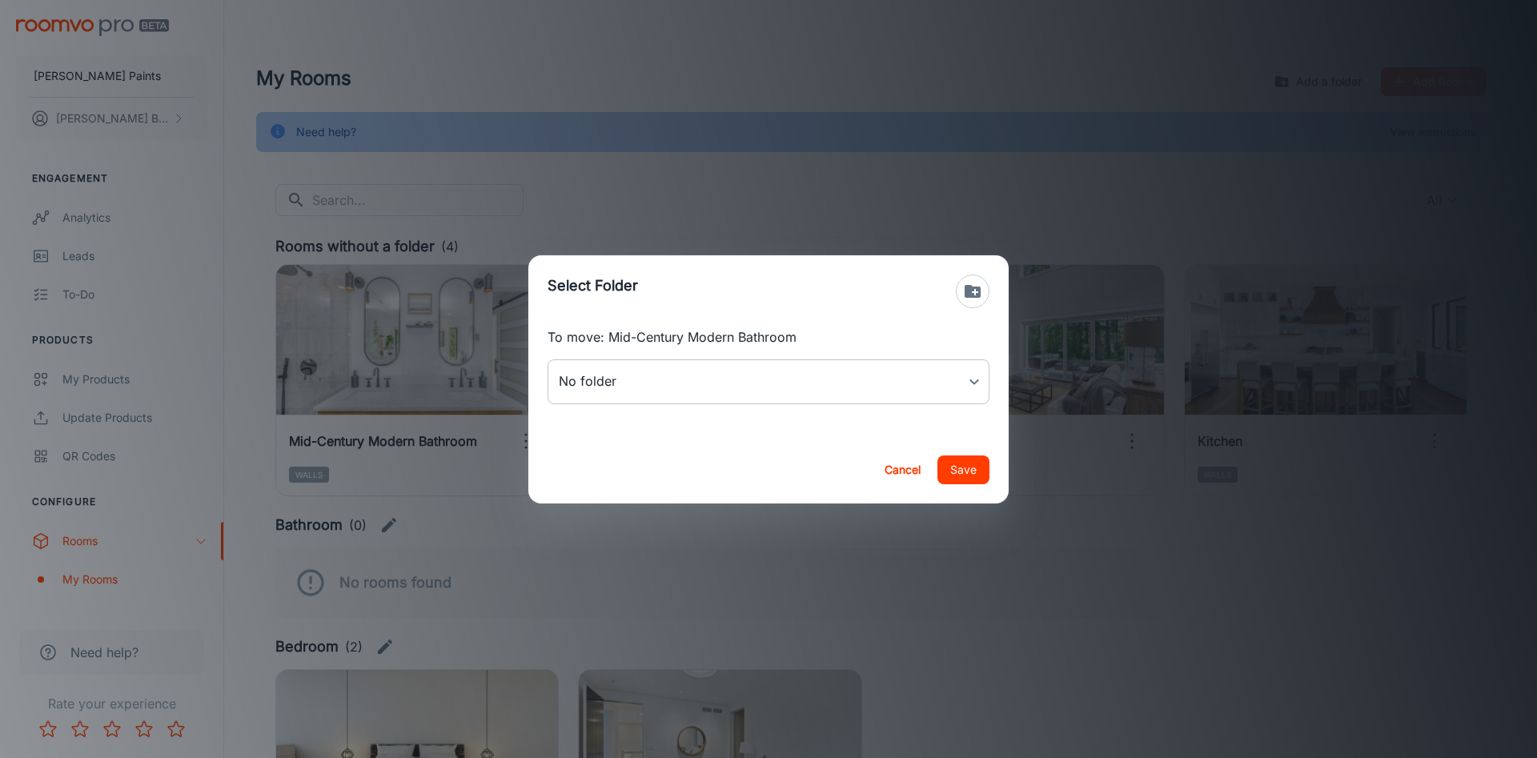
click at [687, 387] on body "[PERSON_NAME] Paints [PERSON_NAME] Engagement Analytics Leads To-do Products My…" at bounding box center [768, 379] width 1537 height 758
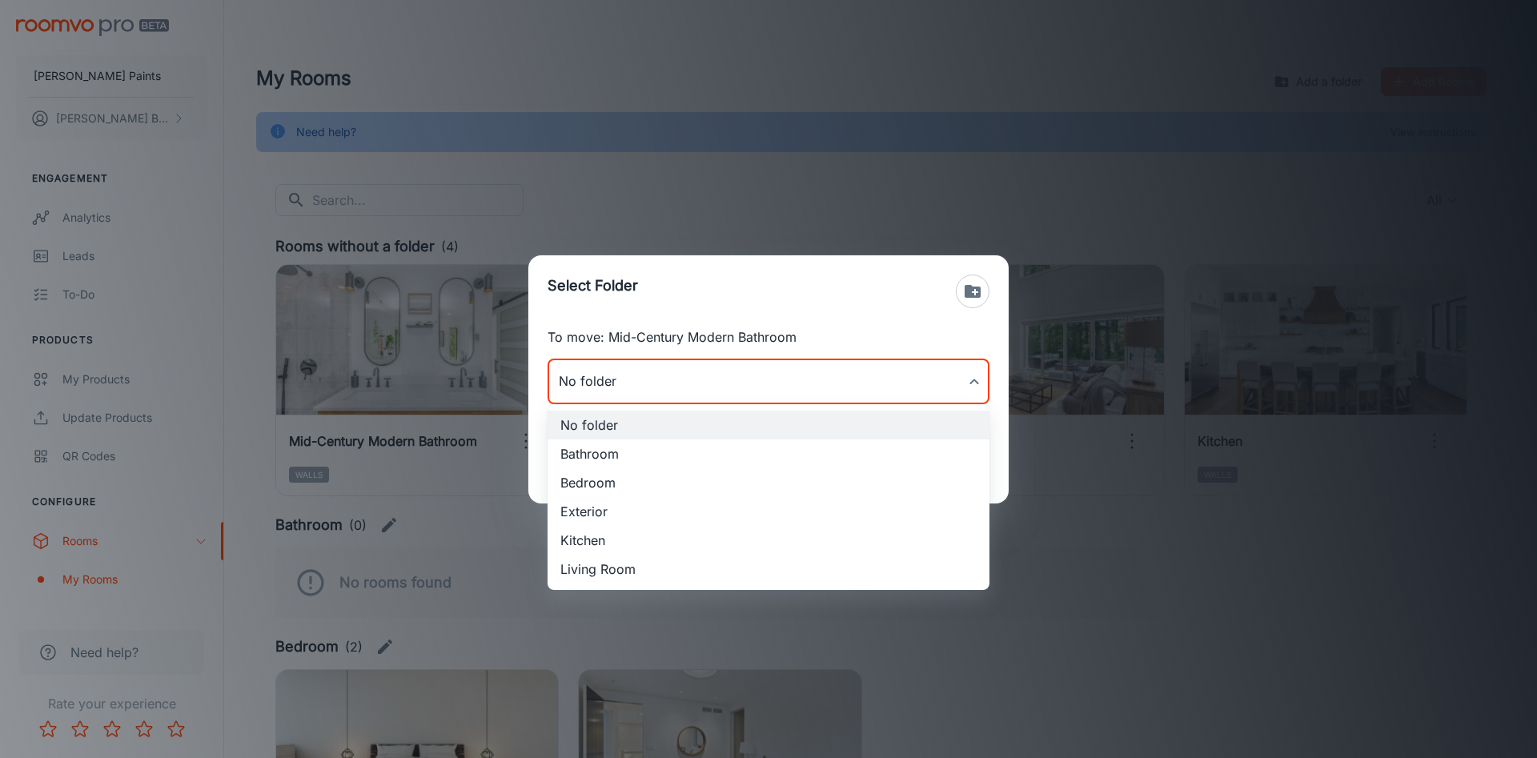
click at [668, 455] on li "Bathroom" at bounding box center [768, 453] width 442 height 29
type input "Bathroom"
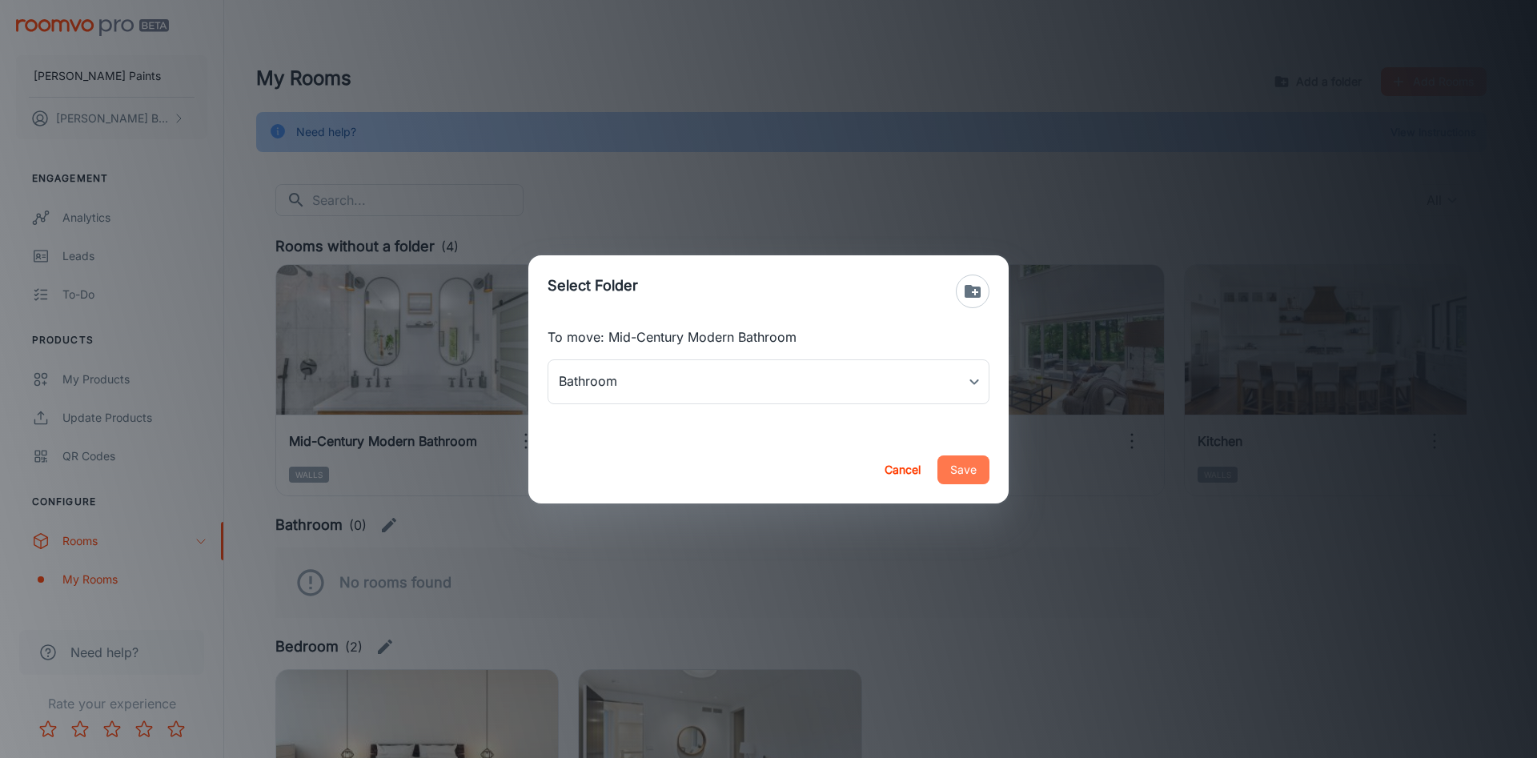
click at [955, 471] on button "Save" at bounding box center [963, 469] width 52 height 29
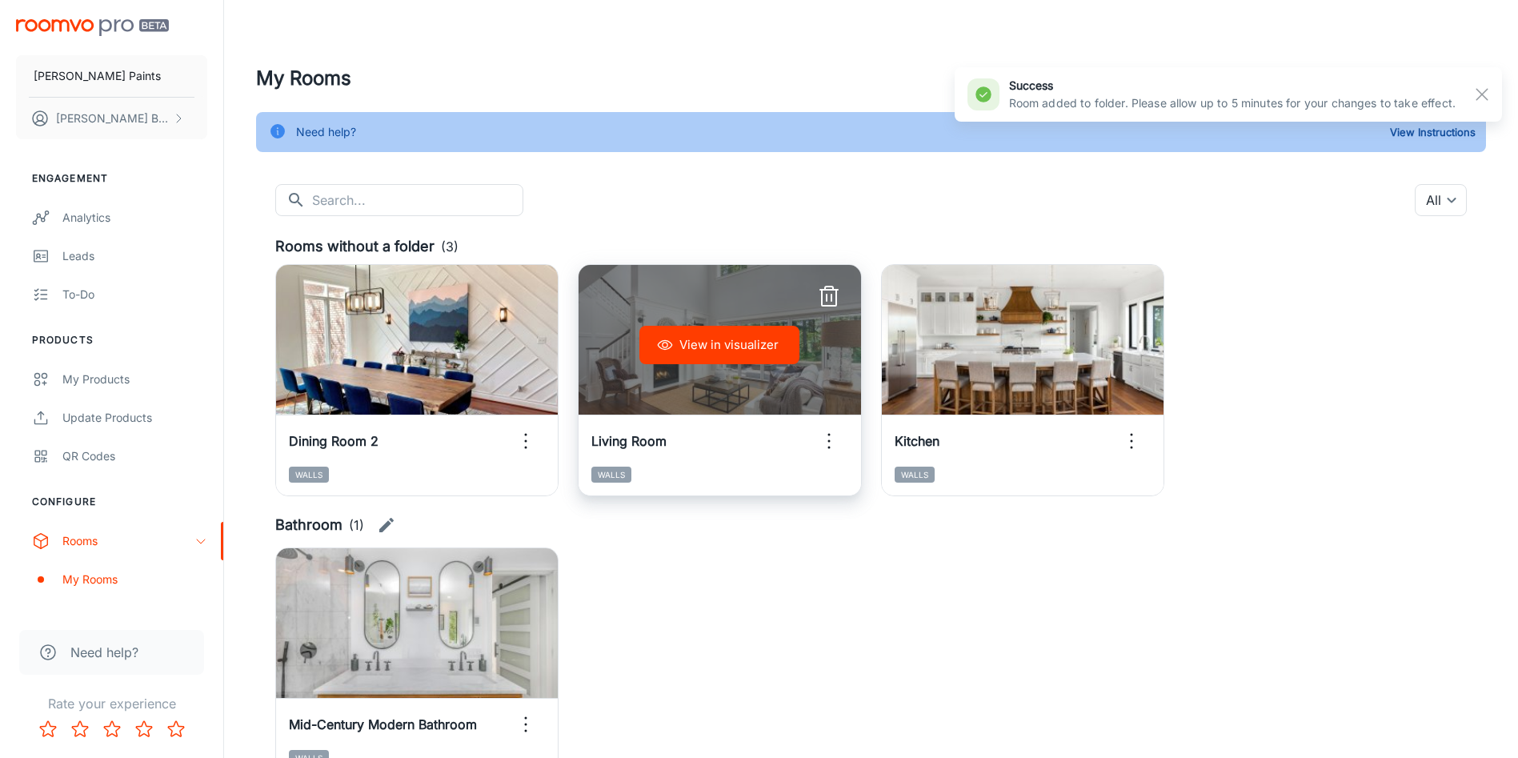
click at [820, 447] on icon "button" at bounding box center [829, 441] width 26 height 26
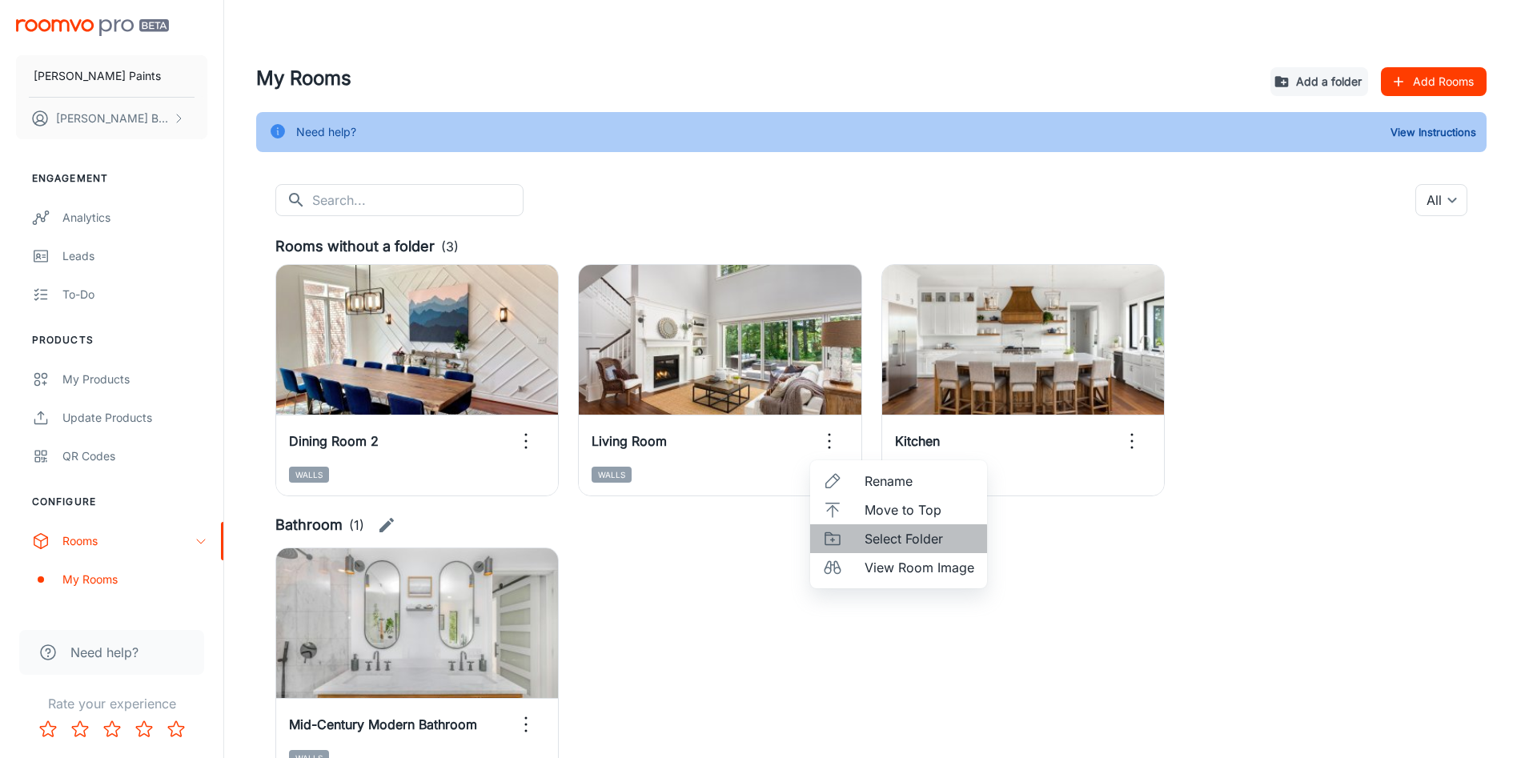
click at [854, 540] on li "Select Folder" at bounding box center [898, 538] width 177 height 29
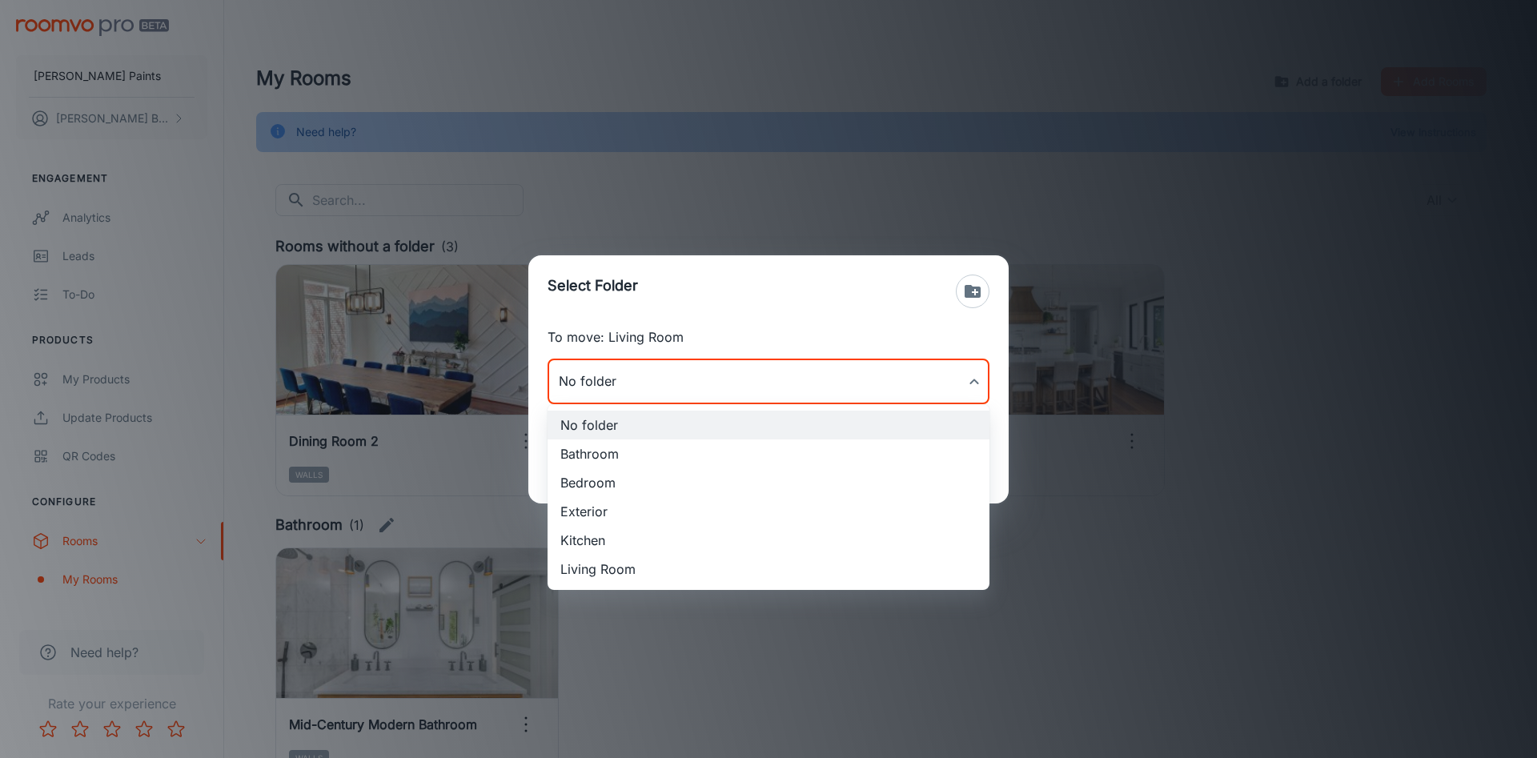
click at [751, 383] on body "[PERSON_NAME] Paints [PERSON_NAME] Engagement Analytics Leads To-do Products My…" at bounding box center [768, 379] width 1537 height 758
drag, startPoint x: 734, startPoint y: 551, endPoint x: 740, endPoint y: 561, distance: 12.2
click at [740, 561] on ul "No folder Bathroom Bedroom Exterior Kitchen Living Room" at bounding box center [768, 497] width 442 height 186
click at [740, 563] on li "Living Room" at bounding box center [768, 569] width 442 height 29
type input "Living Room"
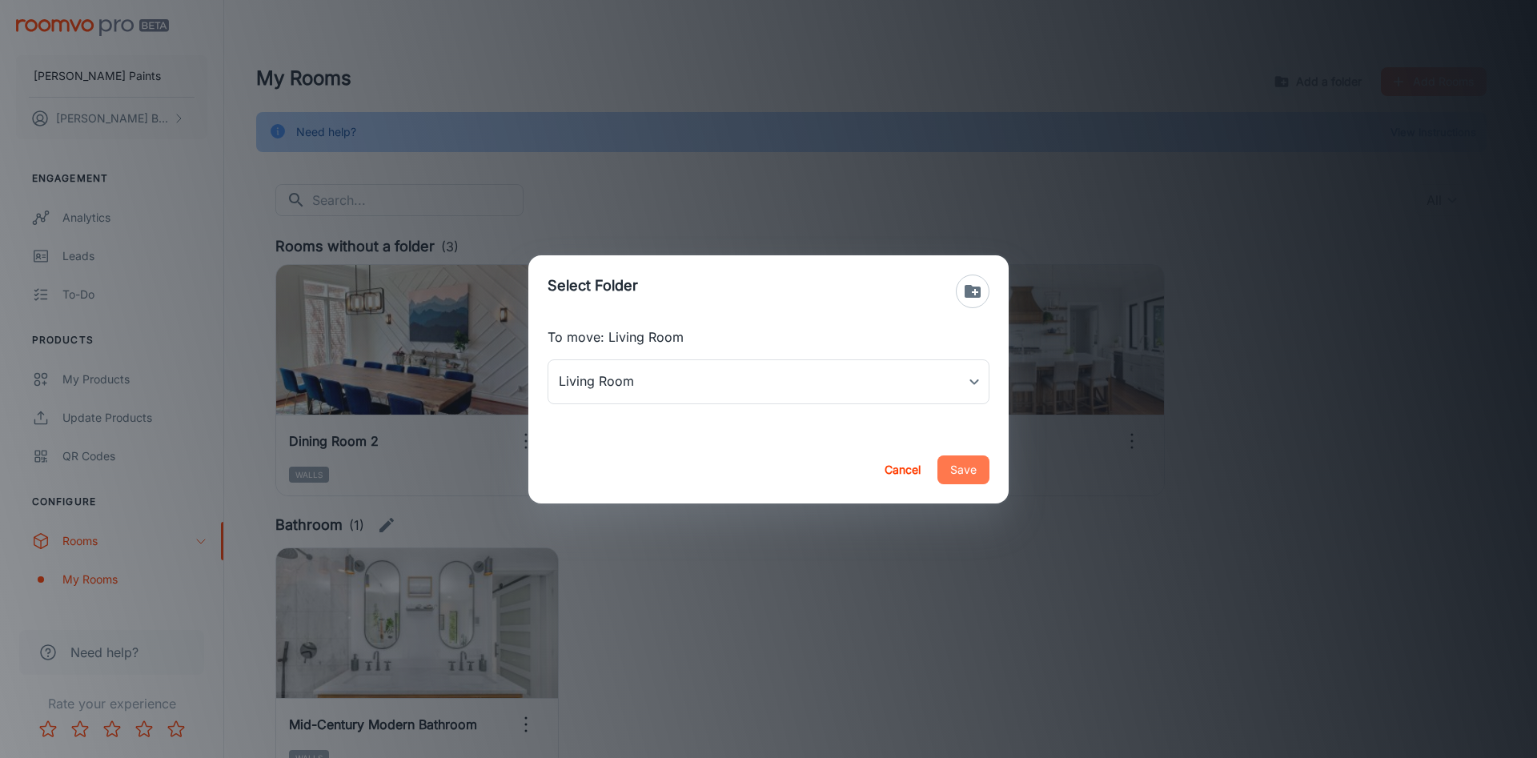
click at [969, 473] on button "Save" at bounding box center [963, 469] width 52 height 29
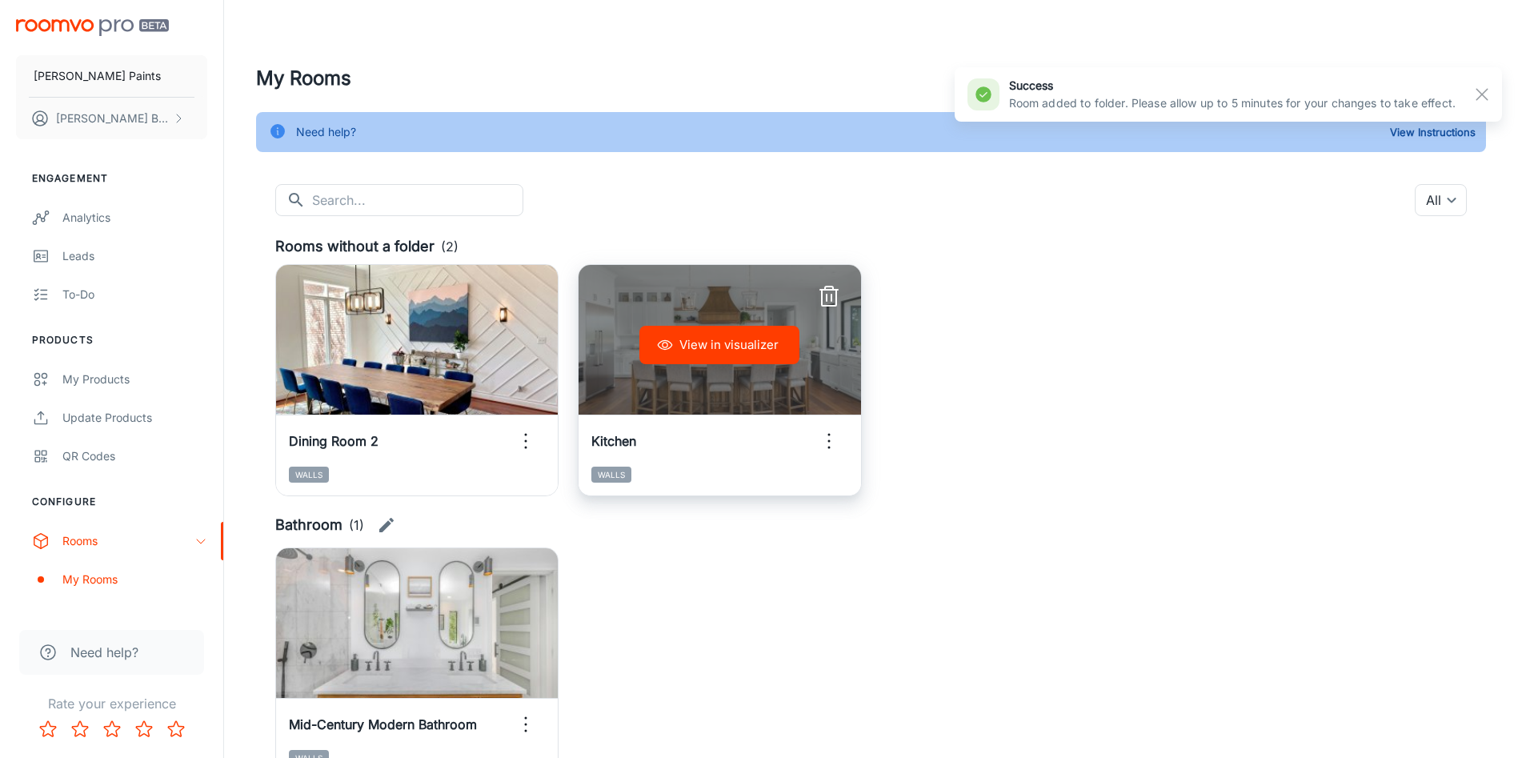
click at [829, 440] on circle "button" at bounding box center [829, 441] width 2 height 2
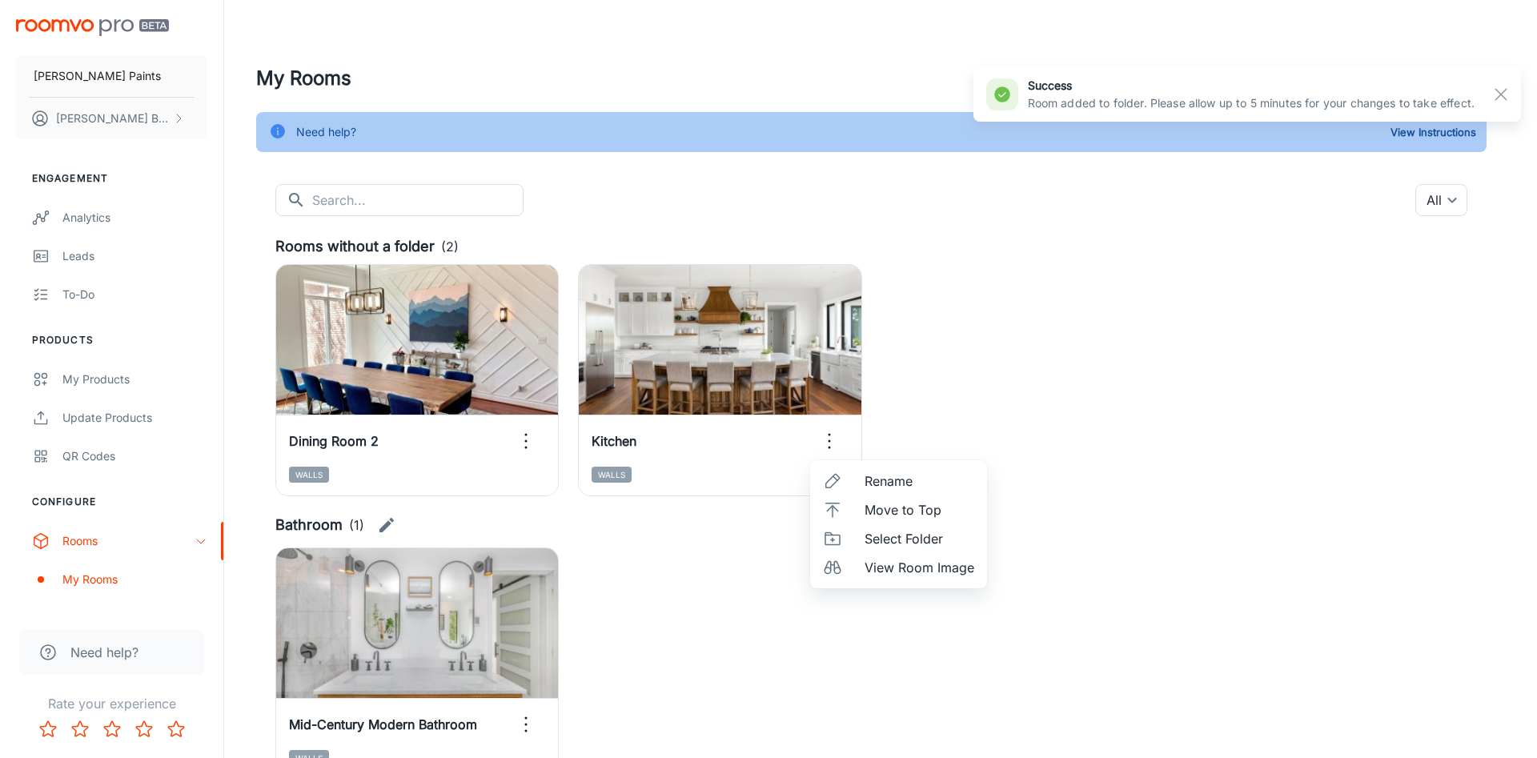
click at [854, 537] on li "Select Folder" at bounding box center [898, 538] width 177 height 29
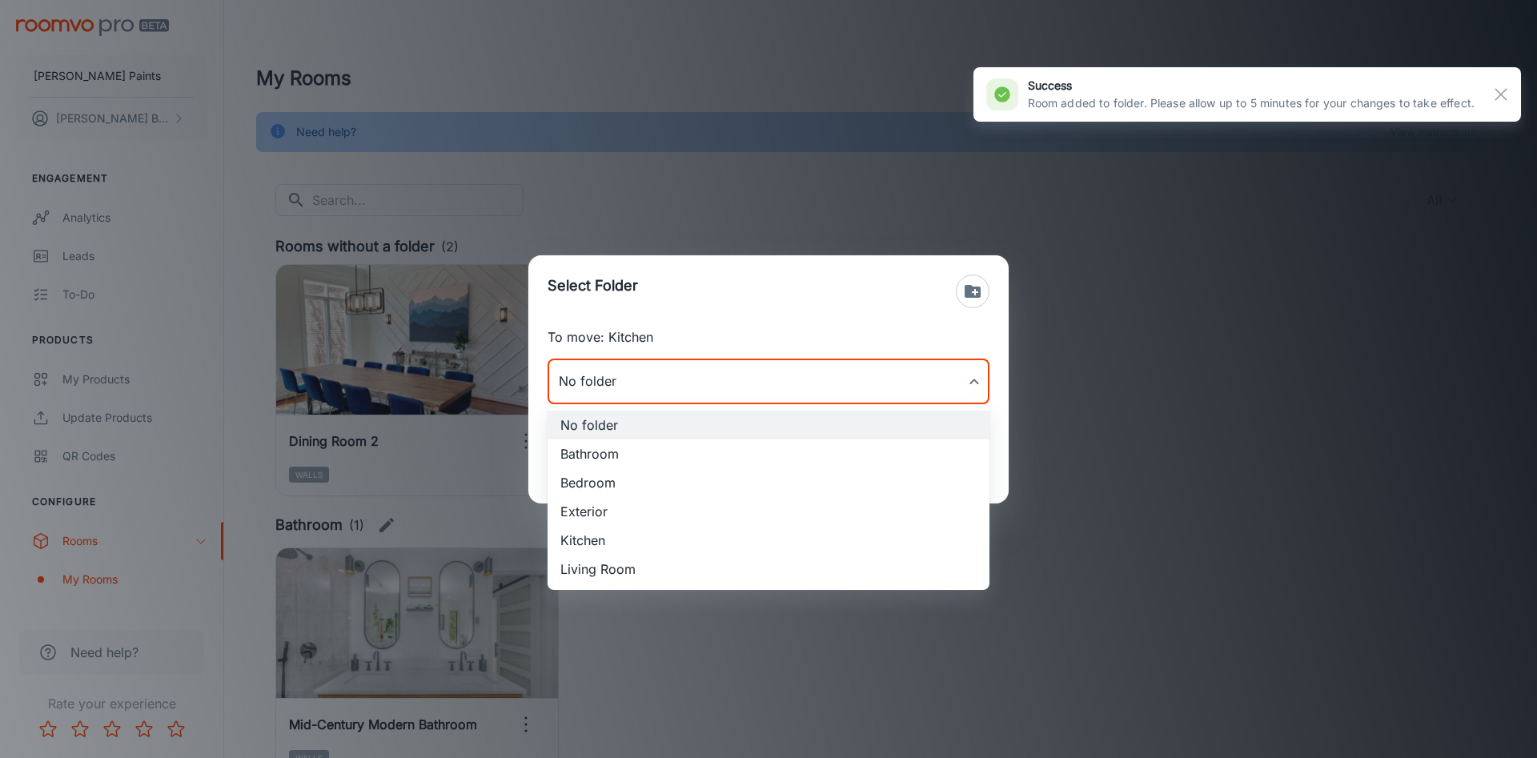
click at [821, 370] on body "[PERSON_NAME] Paints [PERSON_NAME] Engagement Analytics Leads To-do Products My…" at bounding box center [768, 379] width 1537 height 758
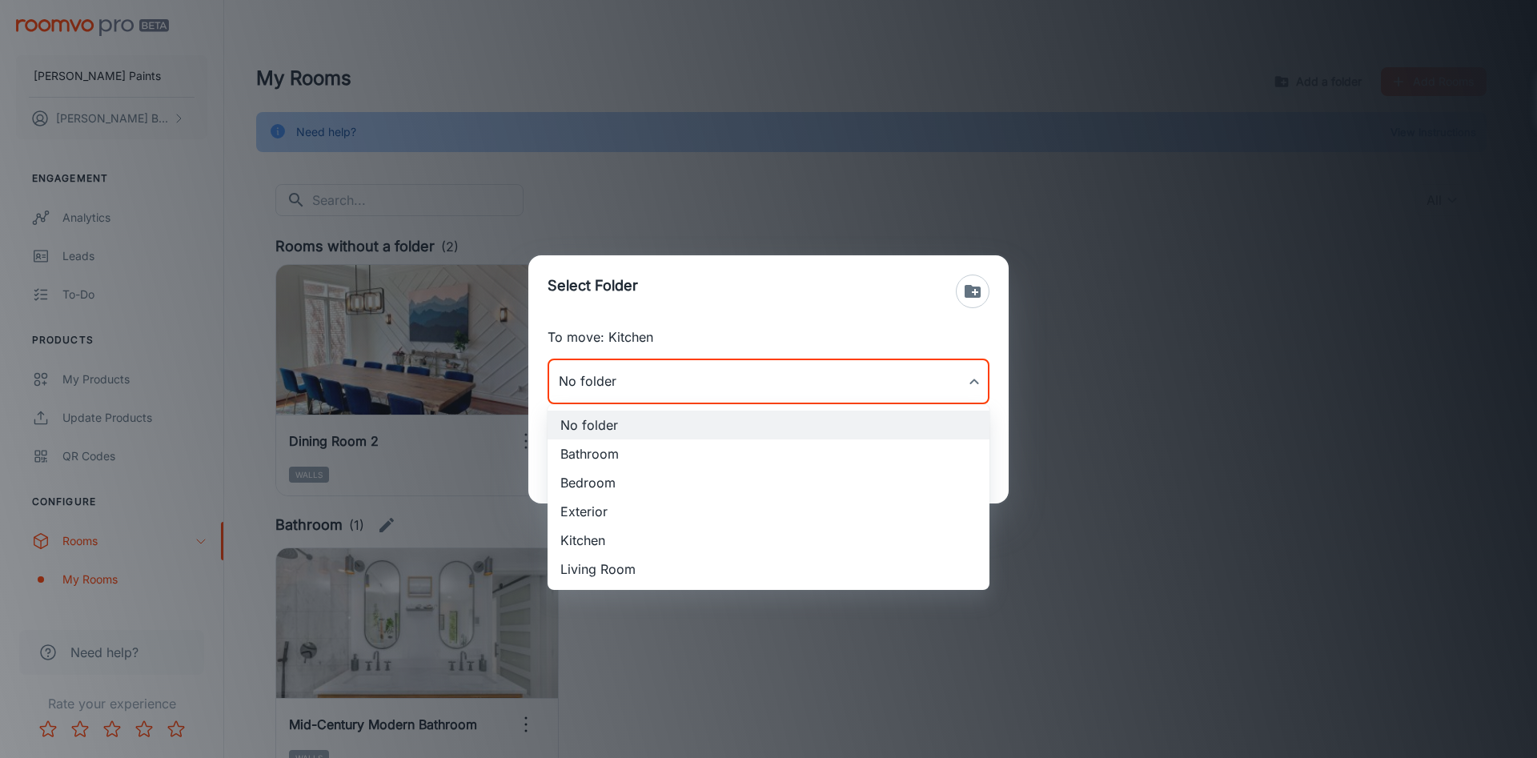
click at [765, 540] on li "Kitchen" at bounding box center [768, 540] width 442 height 29
type input "Kitchen"
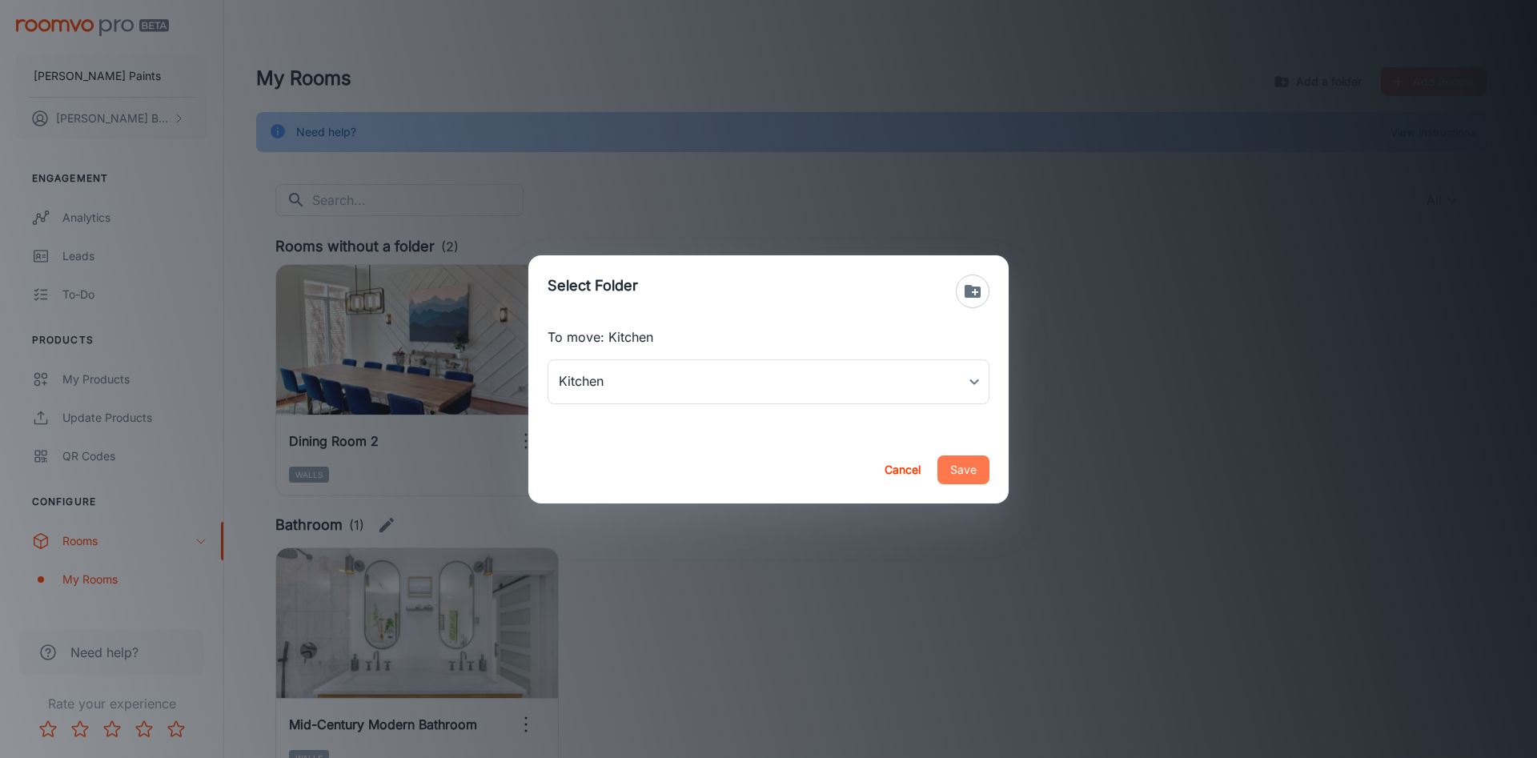
click at [956, 471] on button "Save" at bounding box center [963, 469] width 52 height 29
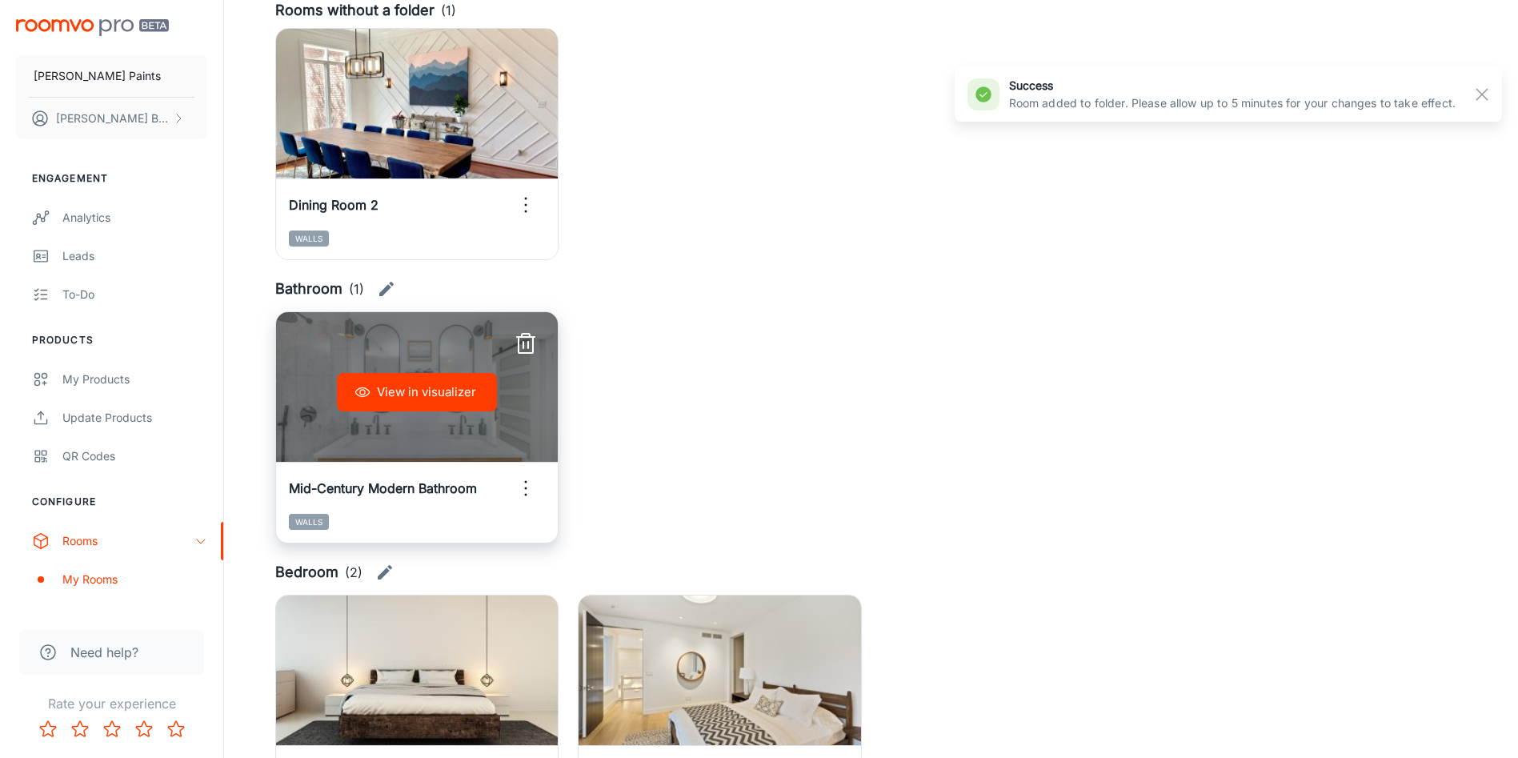
scroll to position [120, 0]
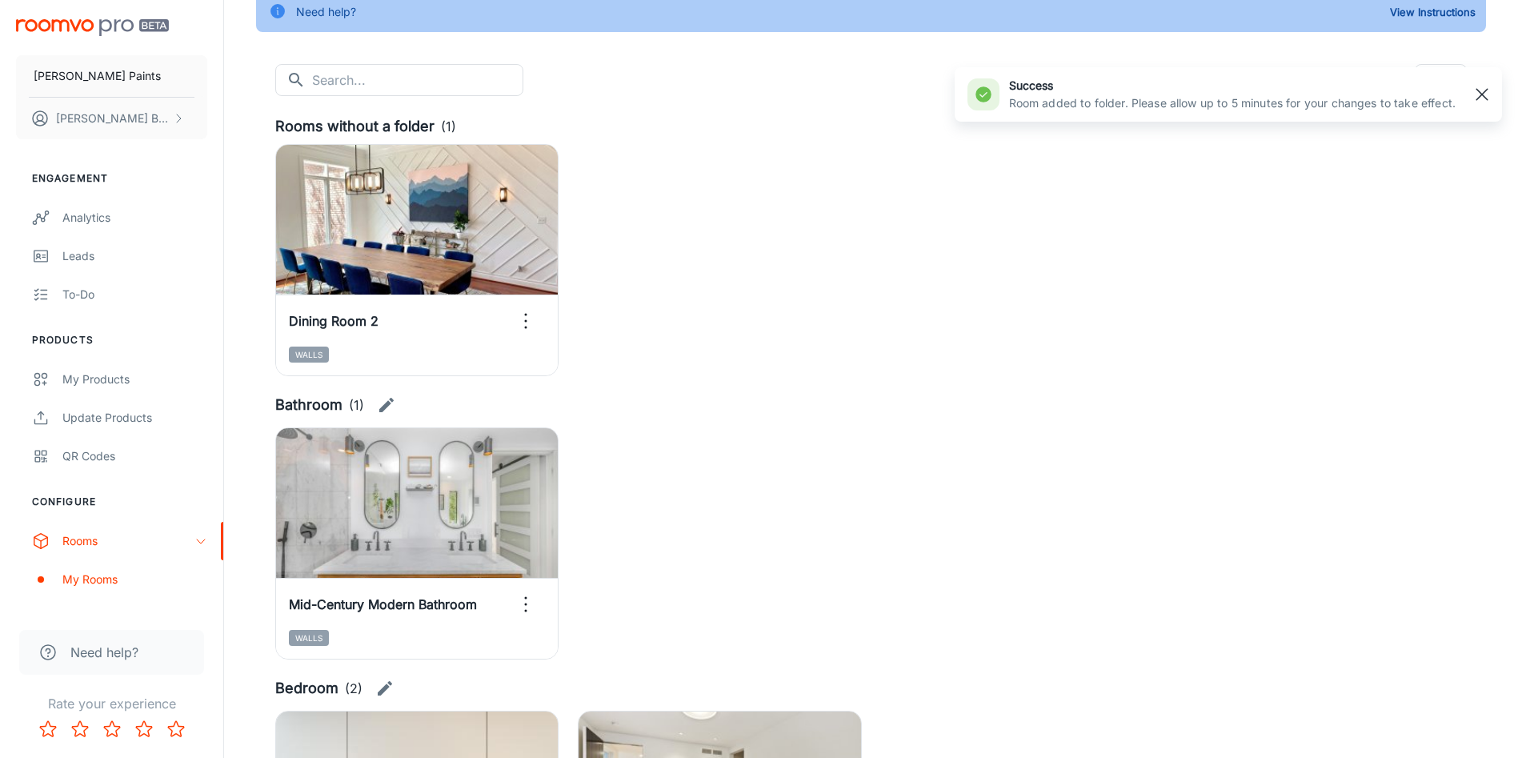
click at [1487, 95] on rect "button" at bounding box center [1482, 94] width 19 height 19
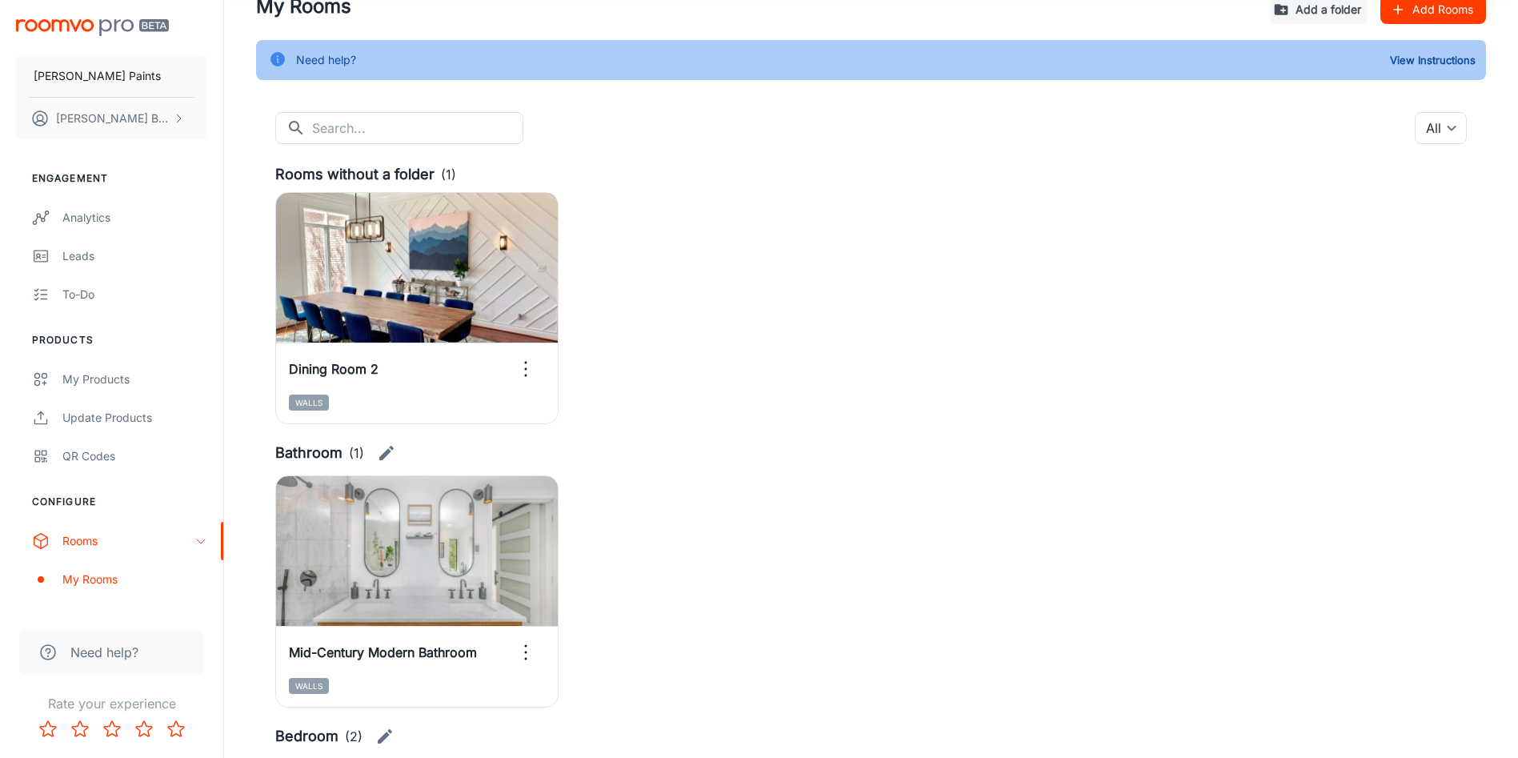
scroll to position [0, 0]
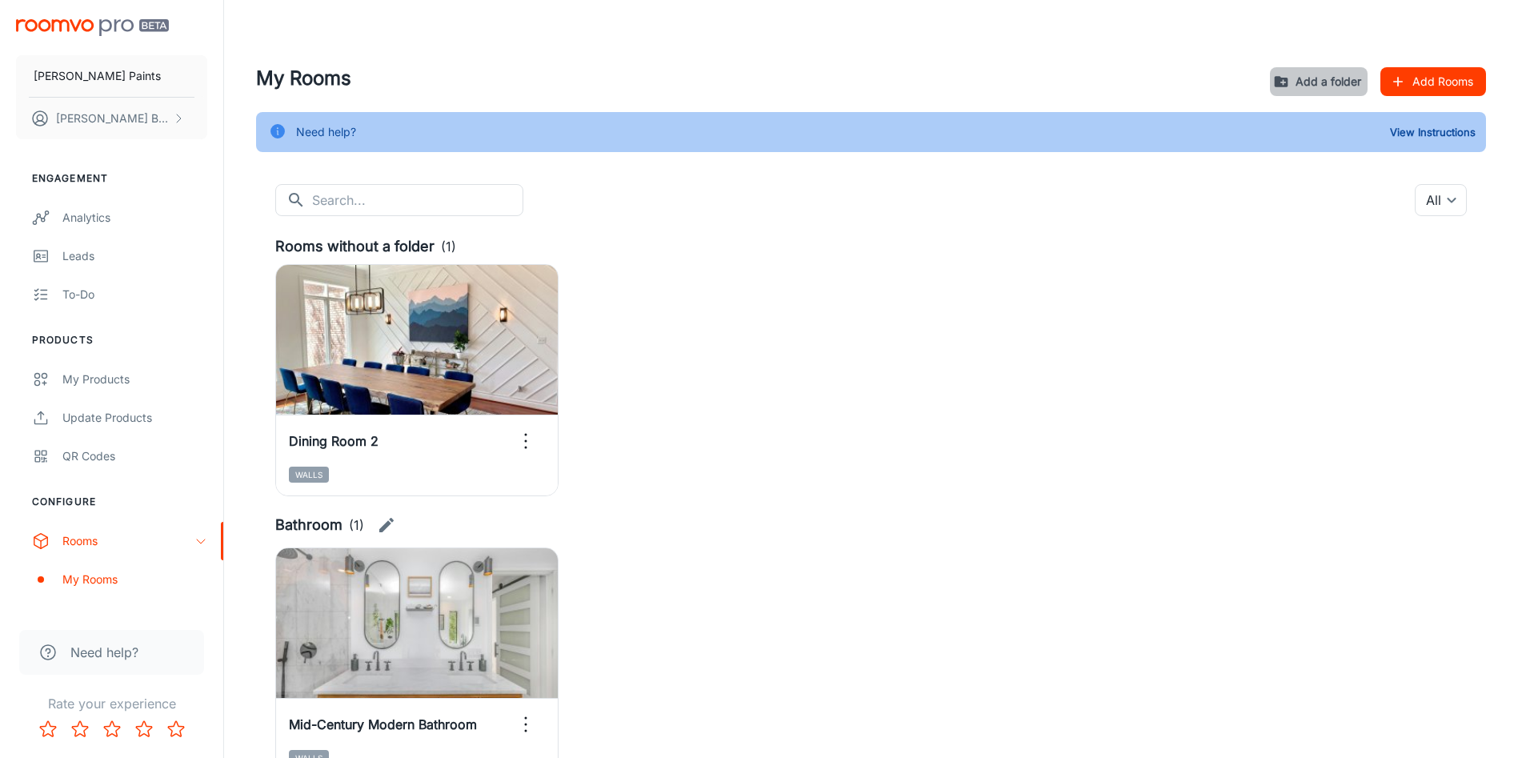
click at [1318, 83] on button "Add a folder" at bounding box center [1319, 81] width 98 height 29
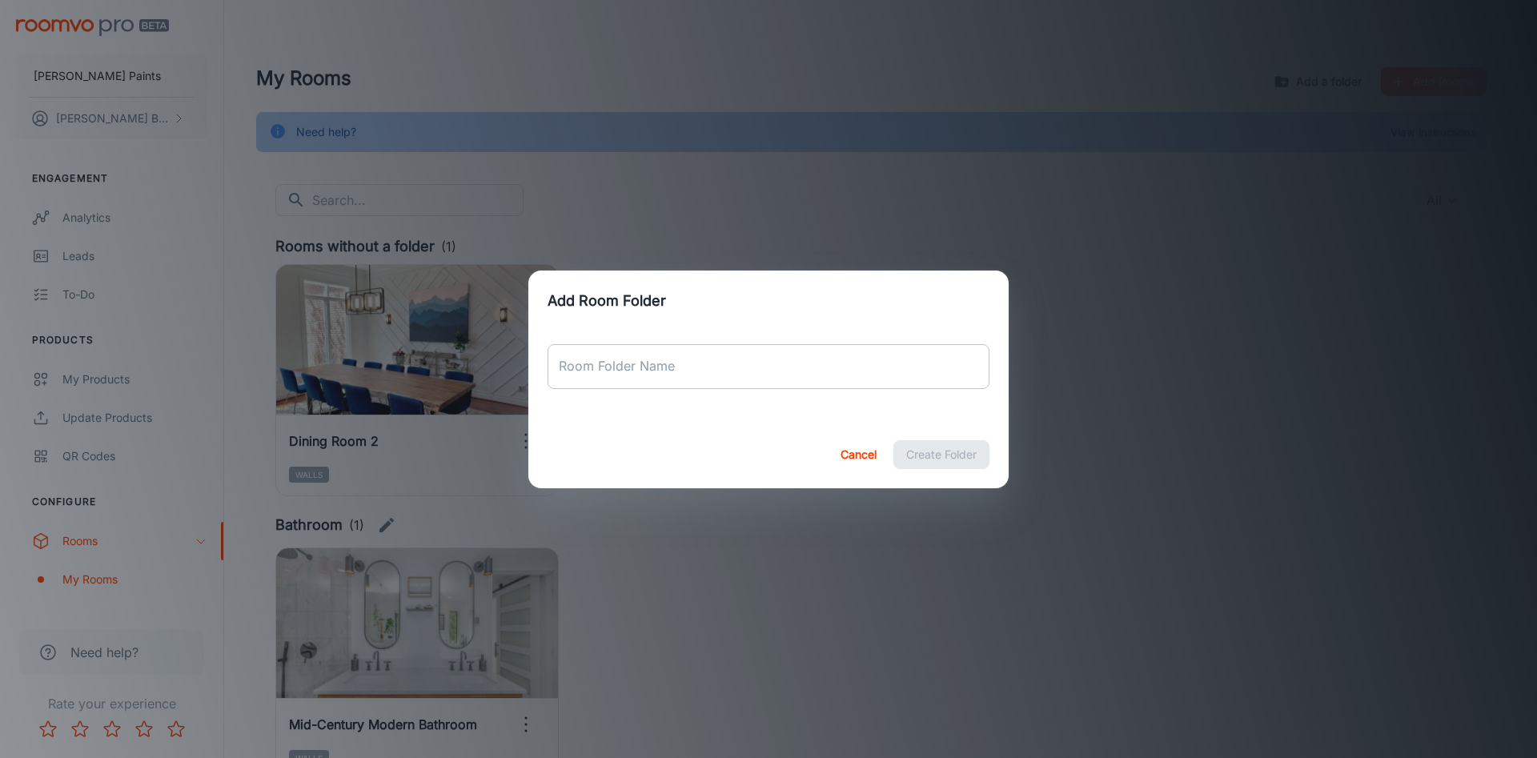
click at [673, 375] on input "Room Folder Name" at bounding box center [768, 366] width 442 height 45
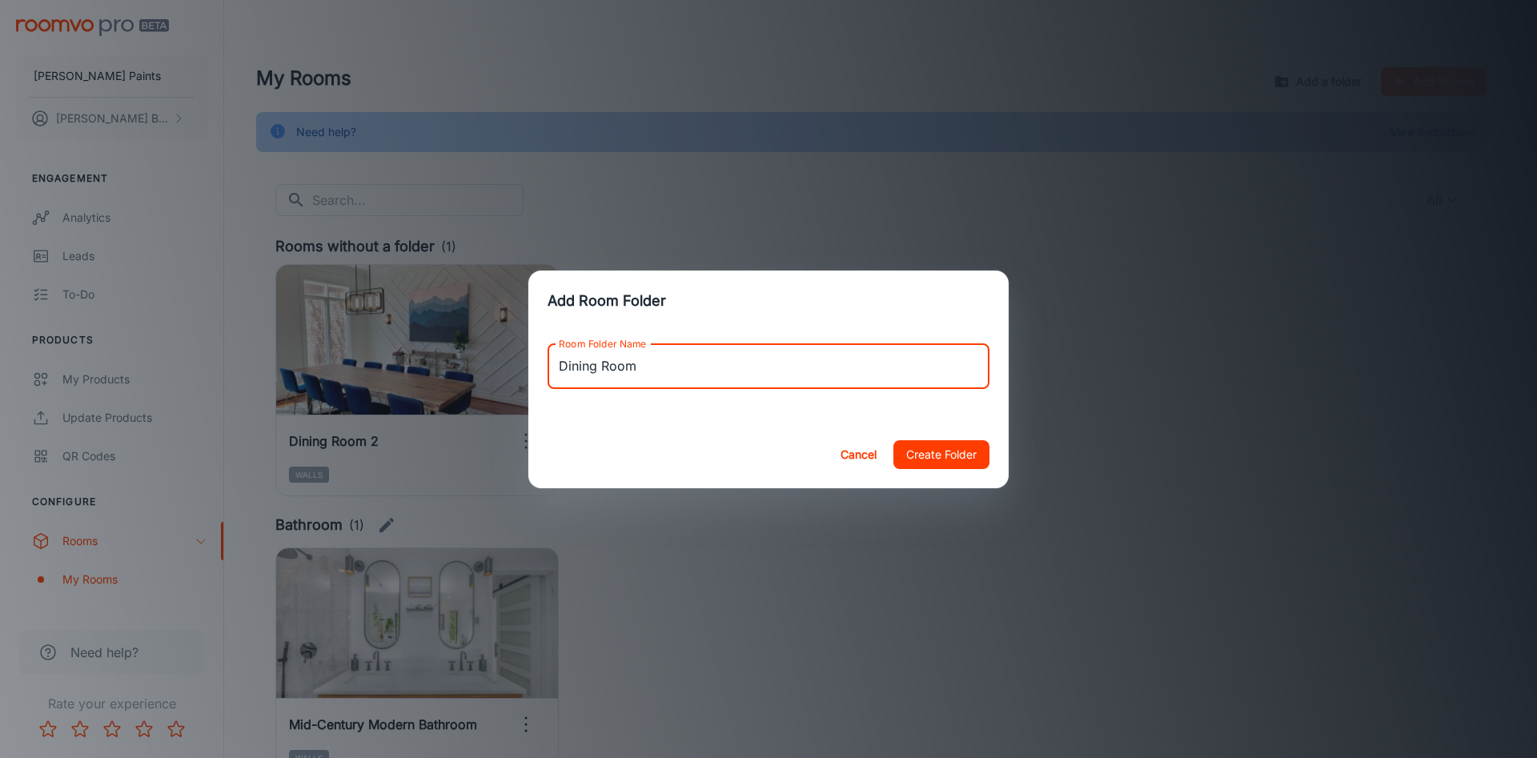
type input "Dining Room"
click at [893, 440] on button "Create Folder" at bounding box center [941, 454] width 96 height 29
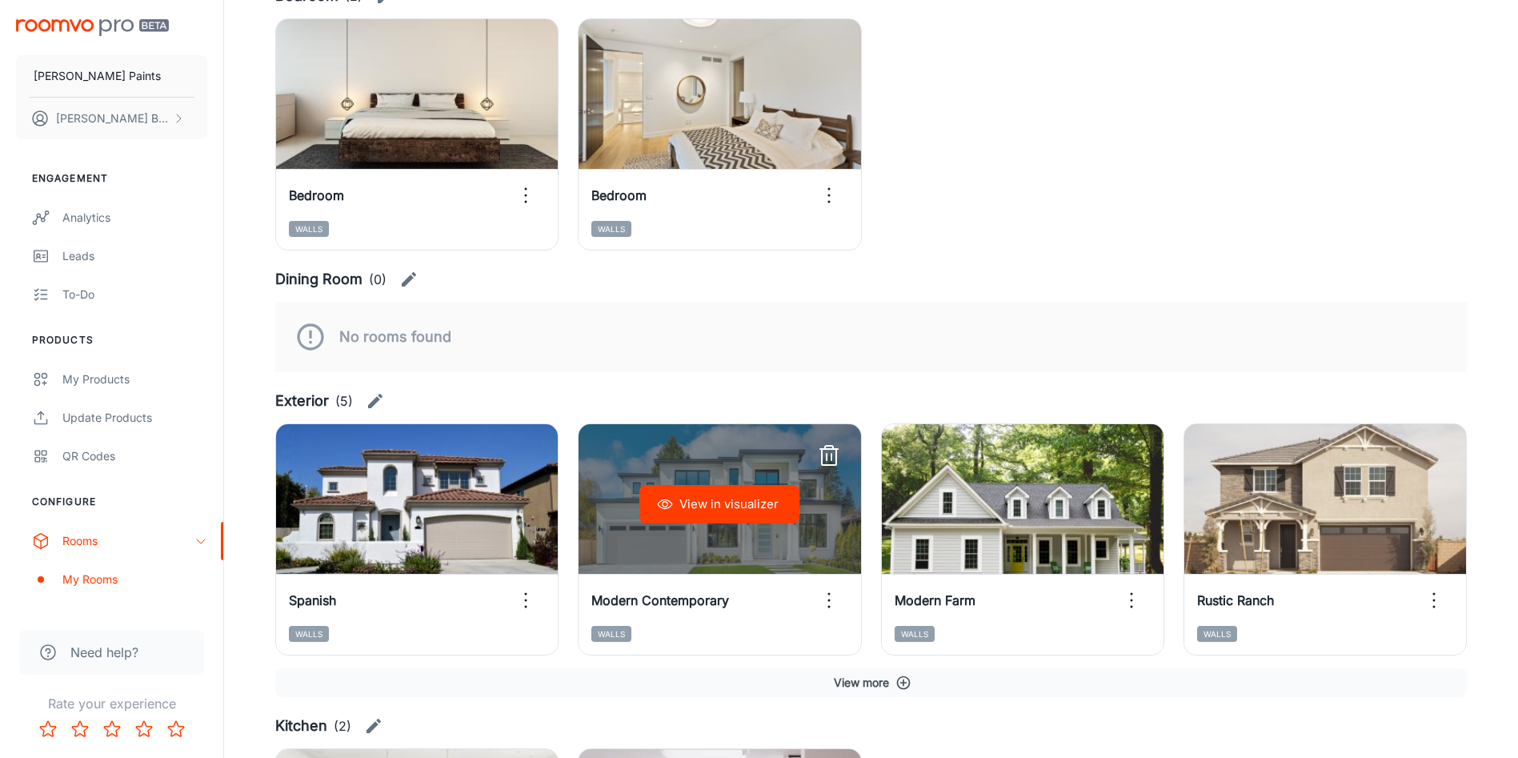
scroll to position [720, 0]
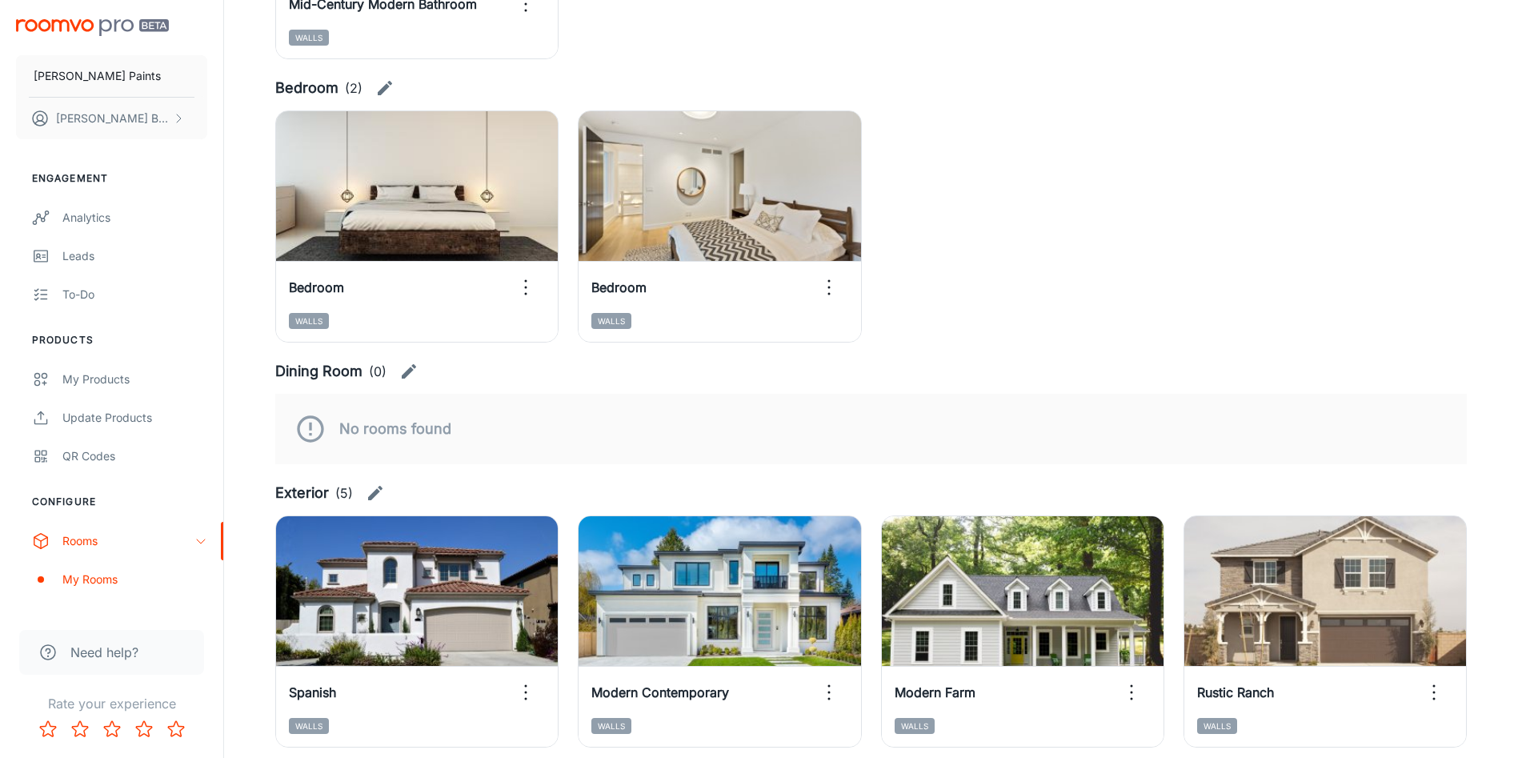
click at [409, 368] on icon "button" at bounding box center [408, 371] width 19 height 19
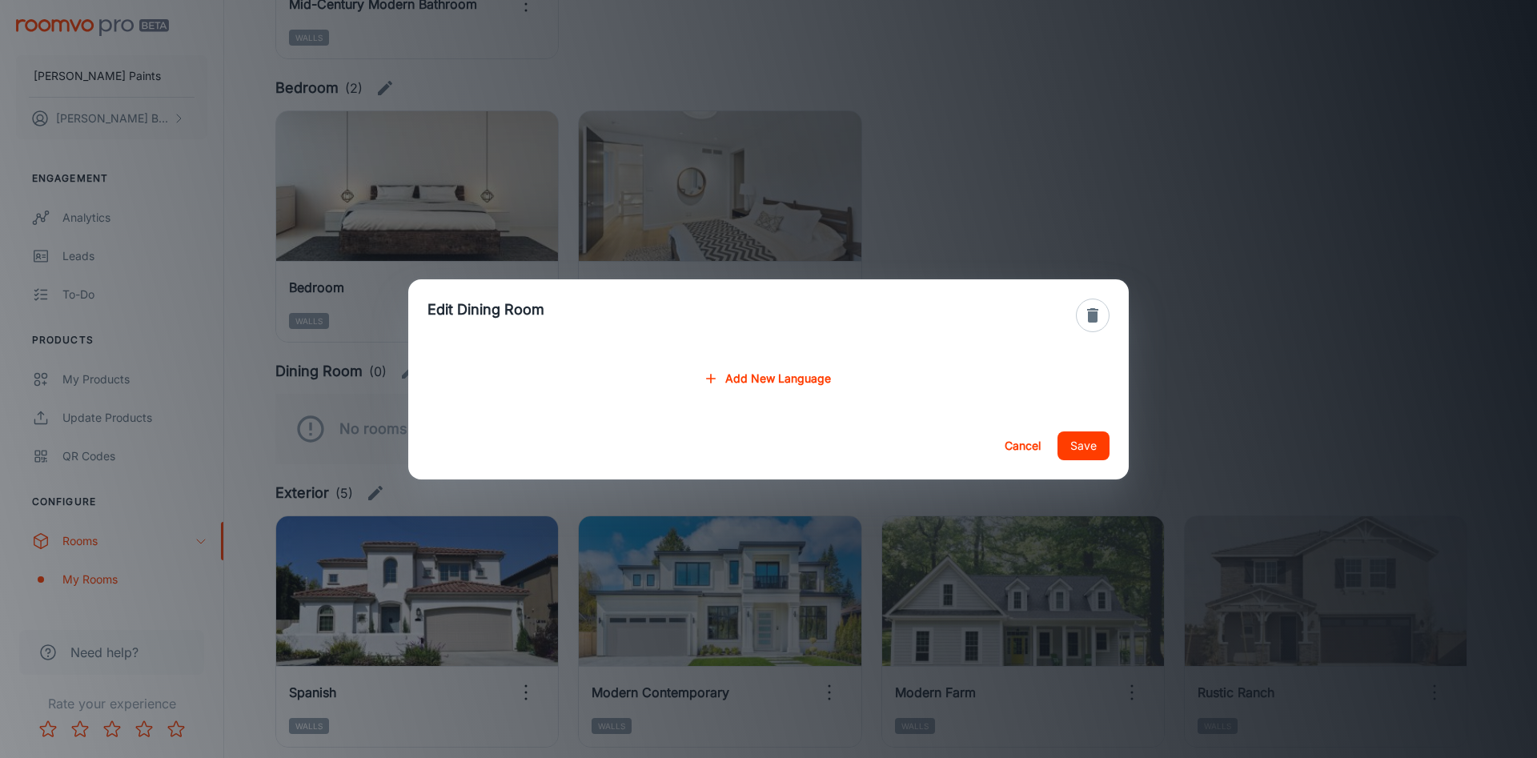
click at [1098, 315] on icon "button" at bounding box center [1092, 315] width 19 height 19
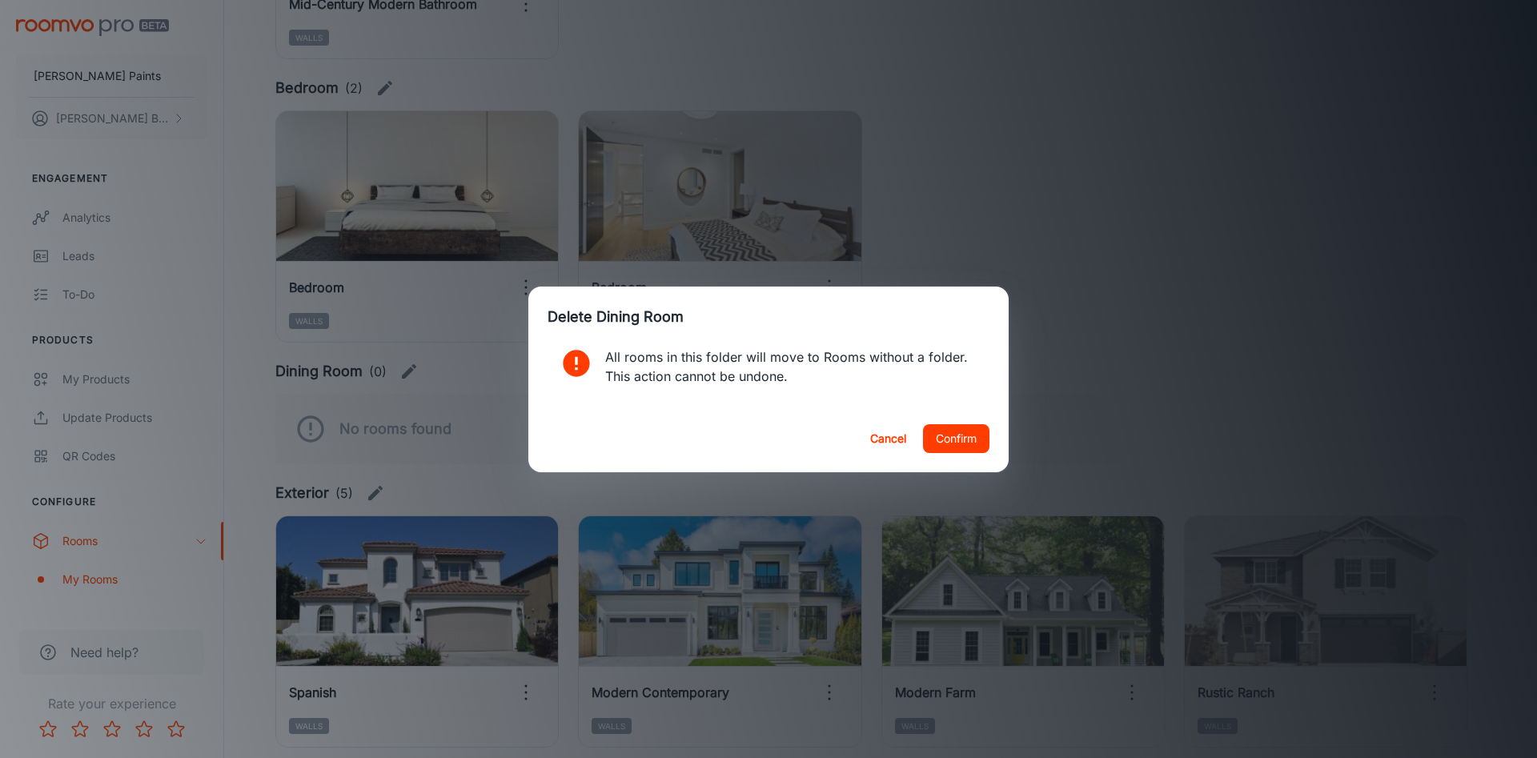
click at [944, 445] on button "Confirm" at bounding box center [956, 438] width 66 height 29
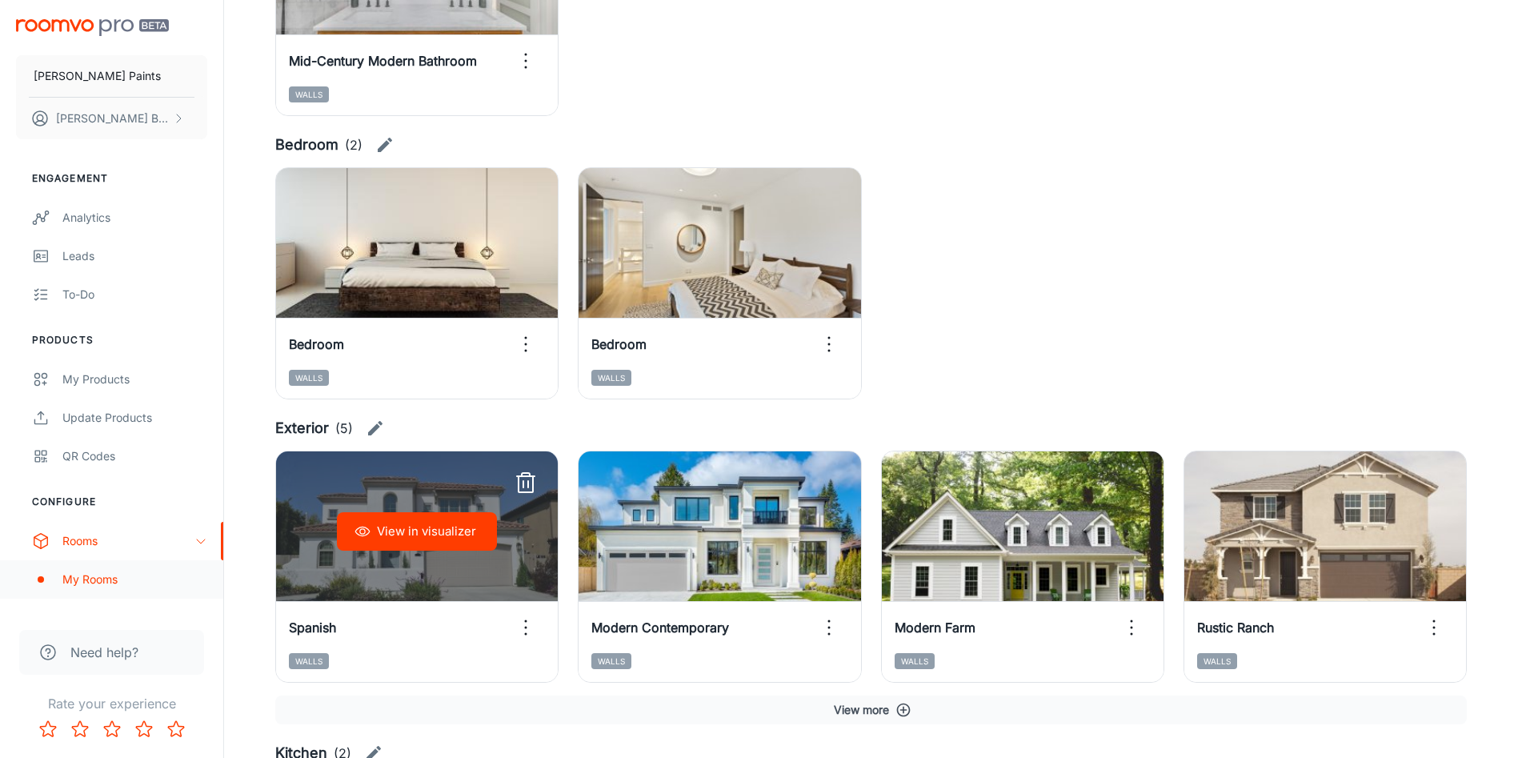
scroll to position [600, 0]
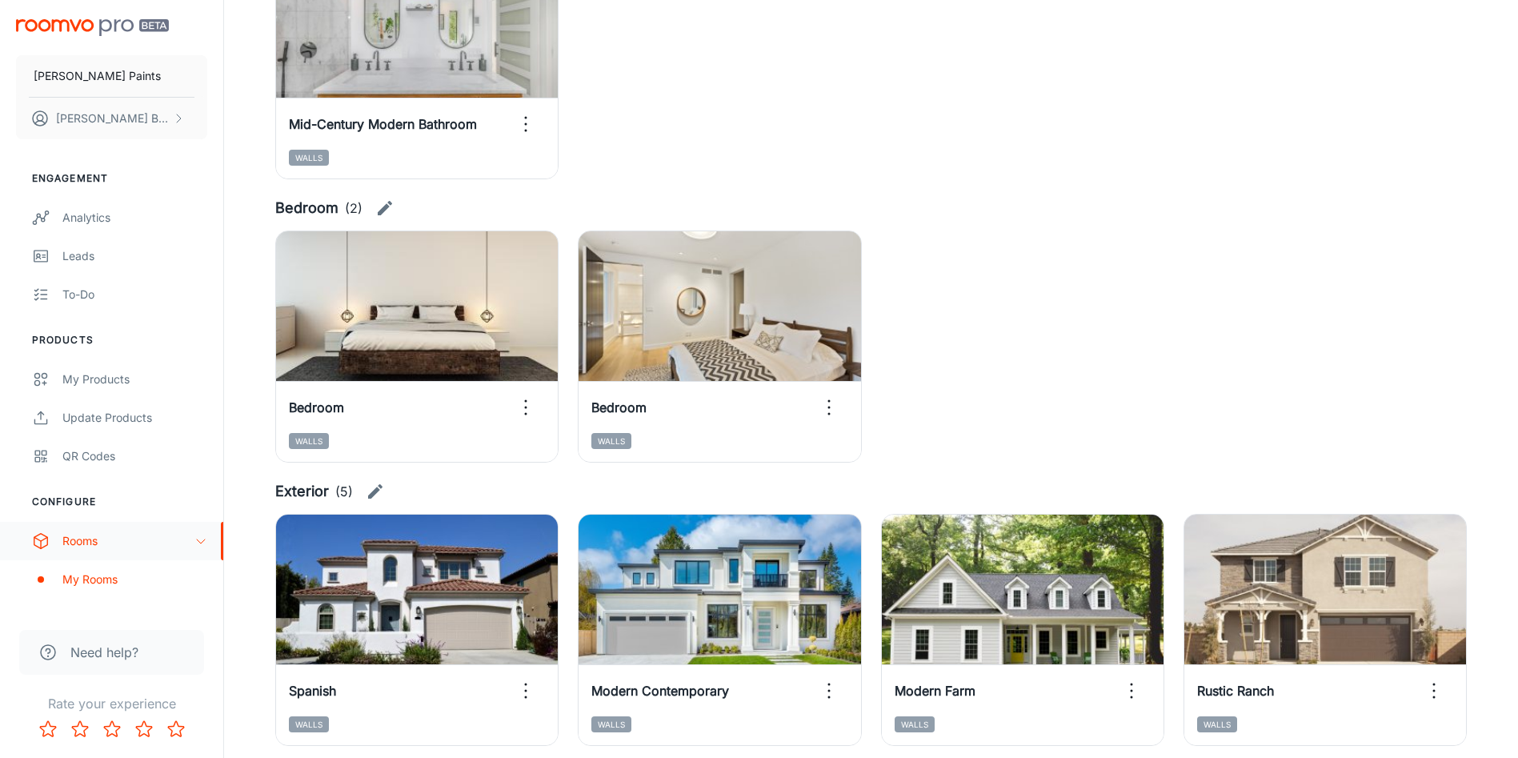
click at [202, 540] on icon "scrollable content" at bounding box center [200, 541] width 13 height 13
click at [203, 536] on icon "scrollable content" at bounding box center [200, 541] width 13 height 13
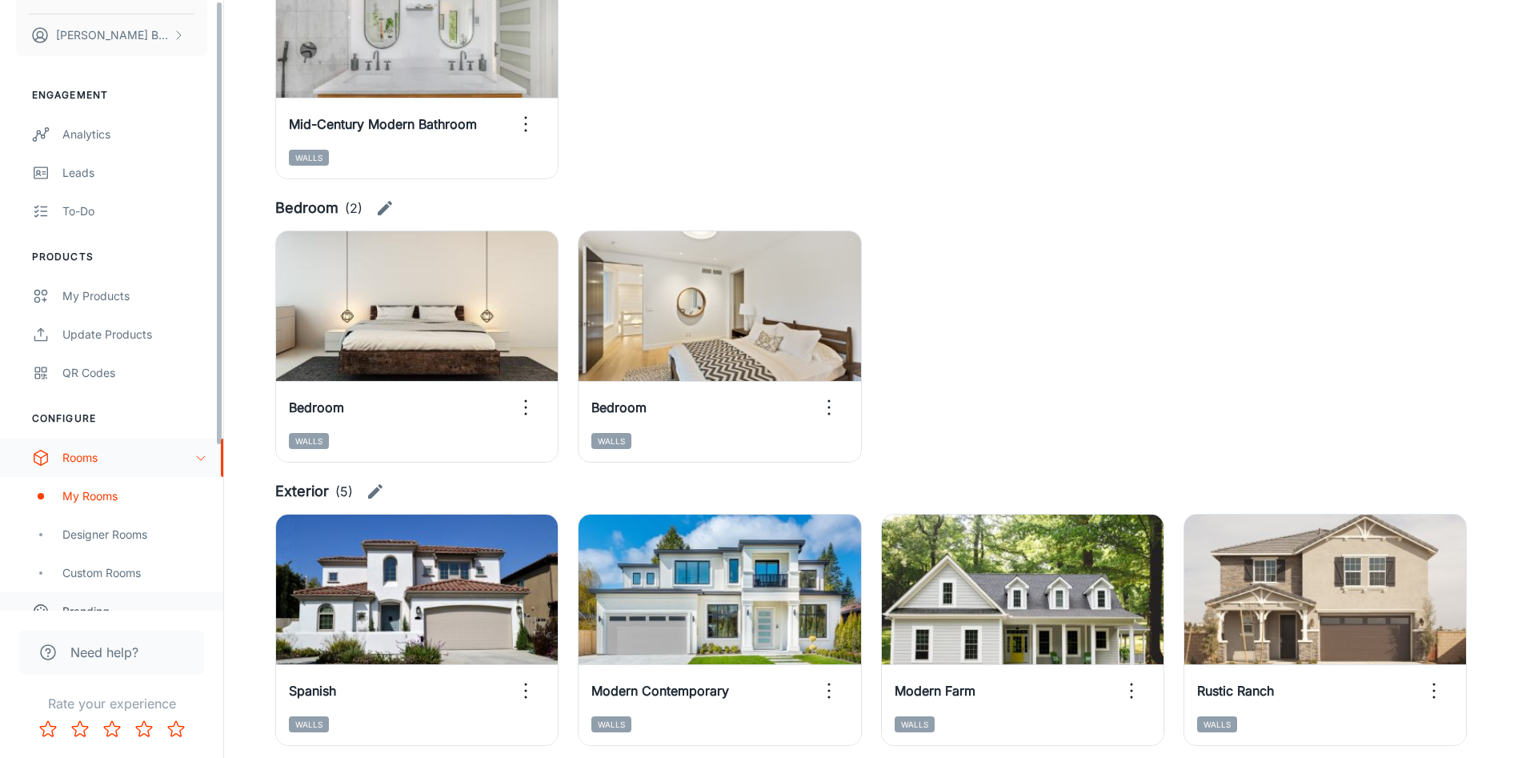
scroll to position [120, 0]
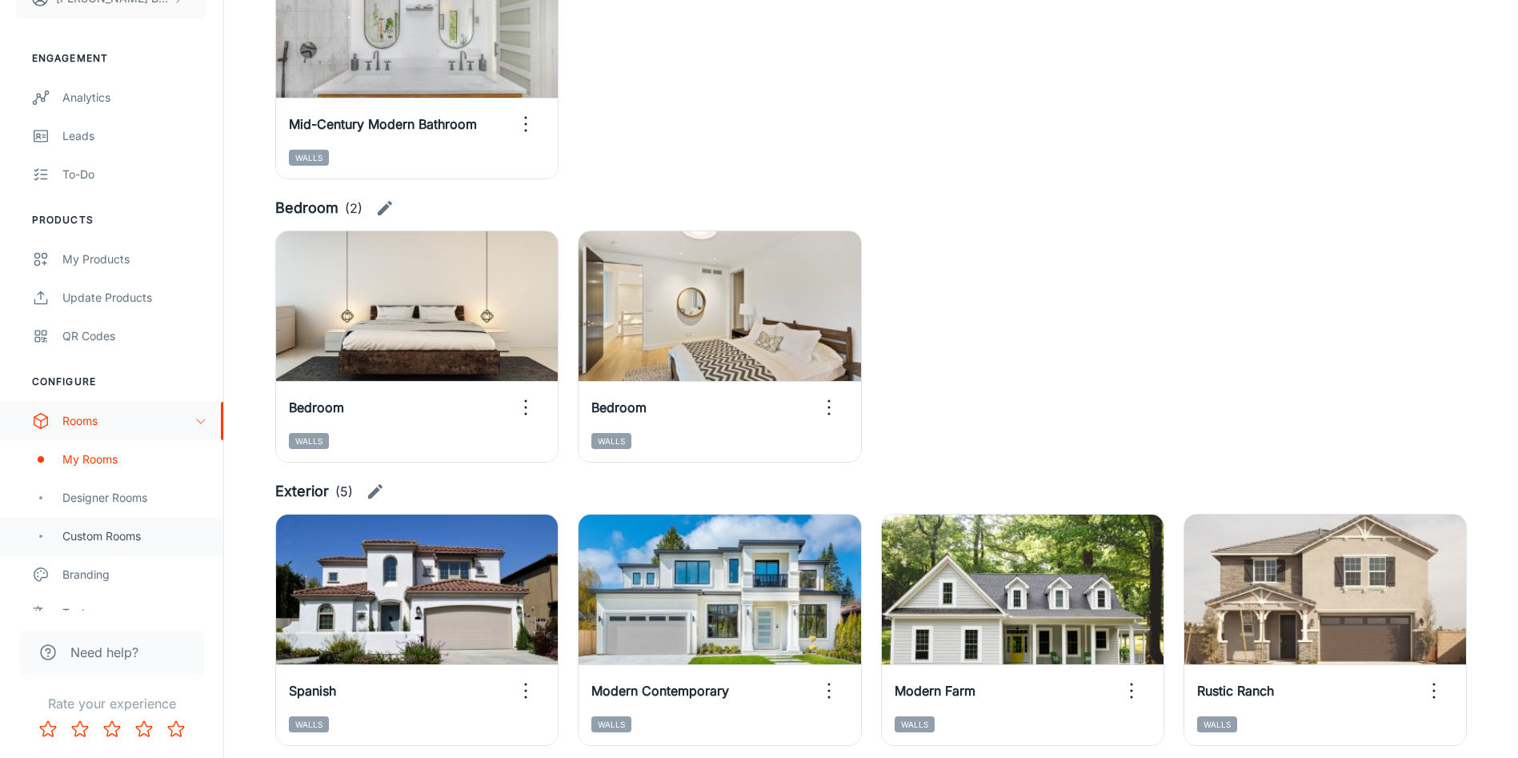
click at [114, 536] on div "Custom Rooms" at bounding box center [134, 536] width 145 height 18
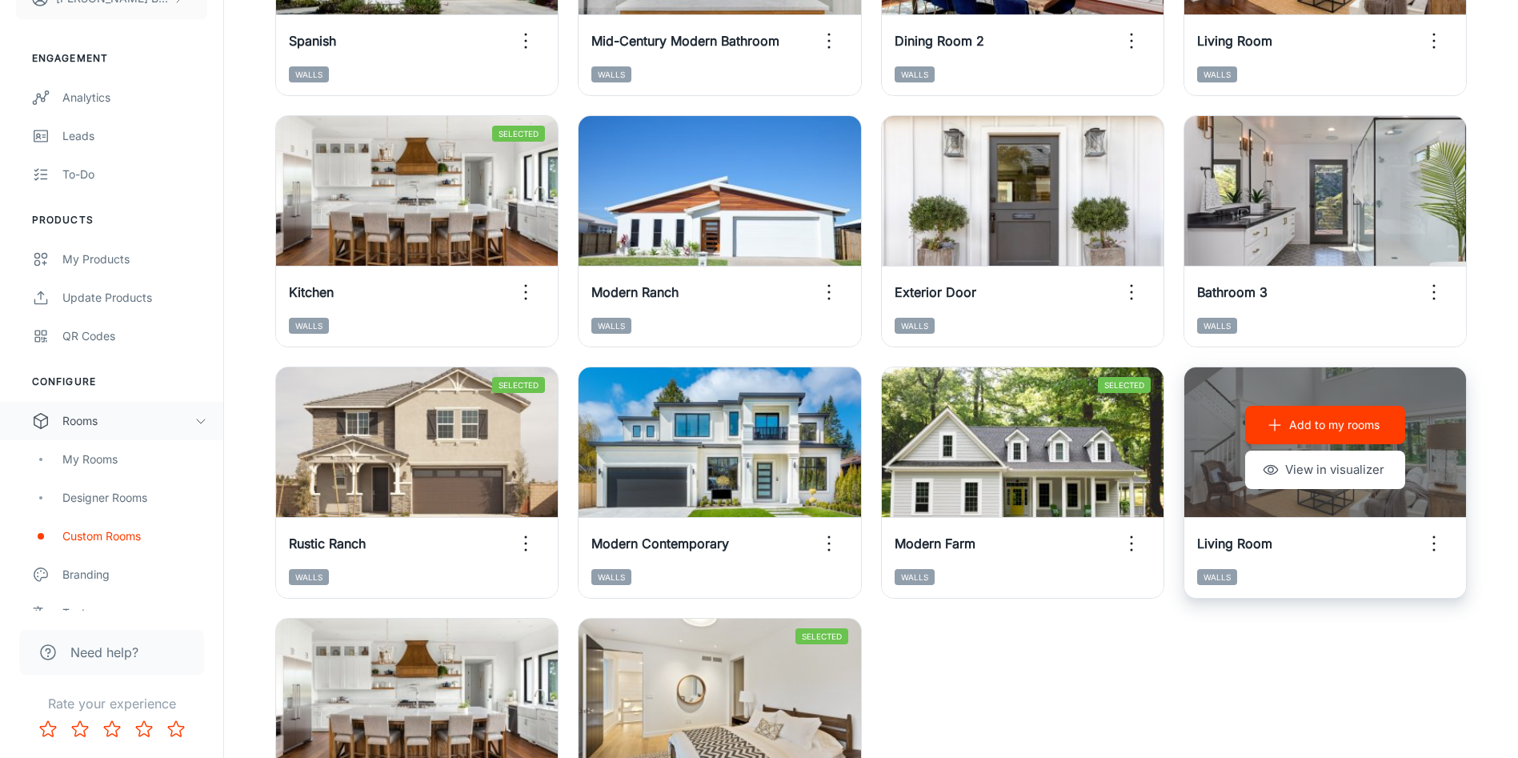
scroll to position [240, 0]
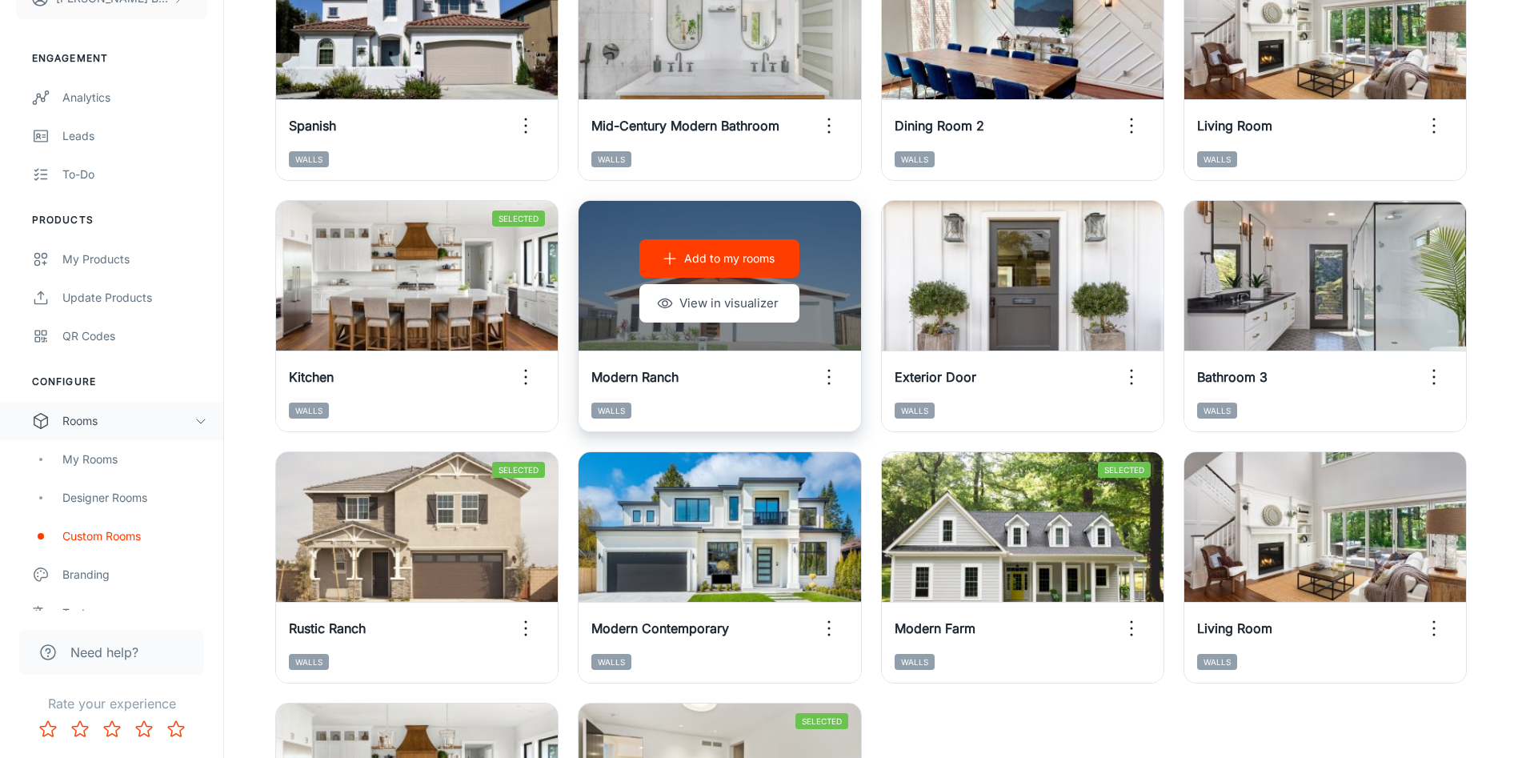
click at [823, 335] on div "Add to my rooms View in visualizer" at bounding box center [720, 281] width 282 height 160
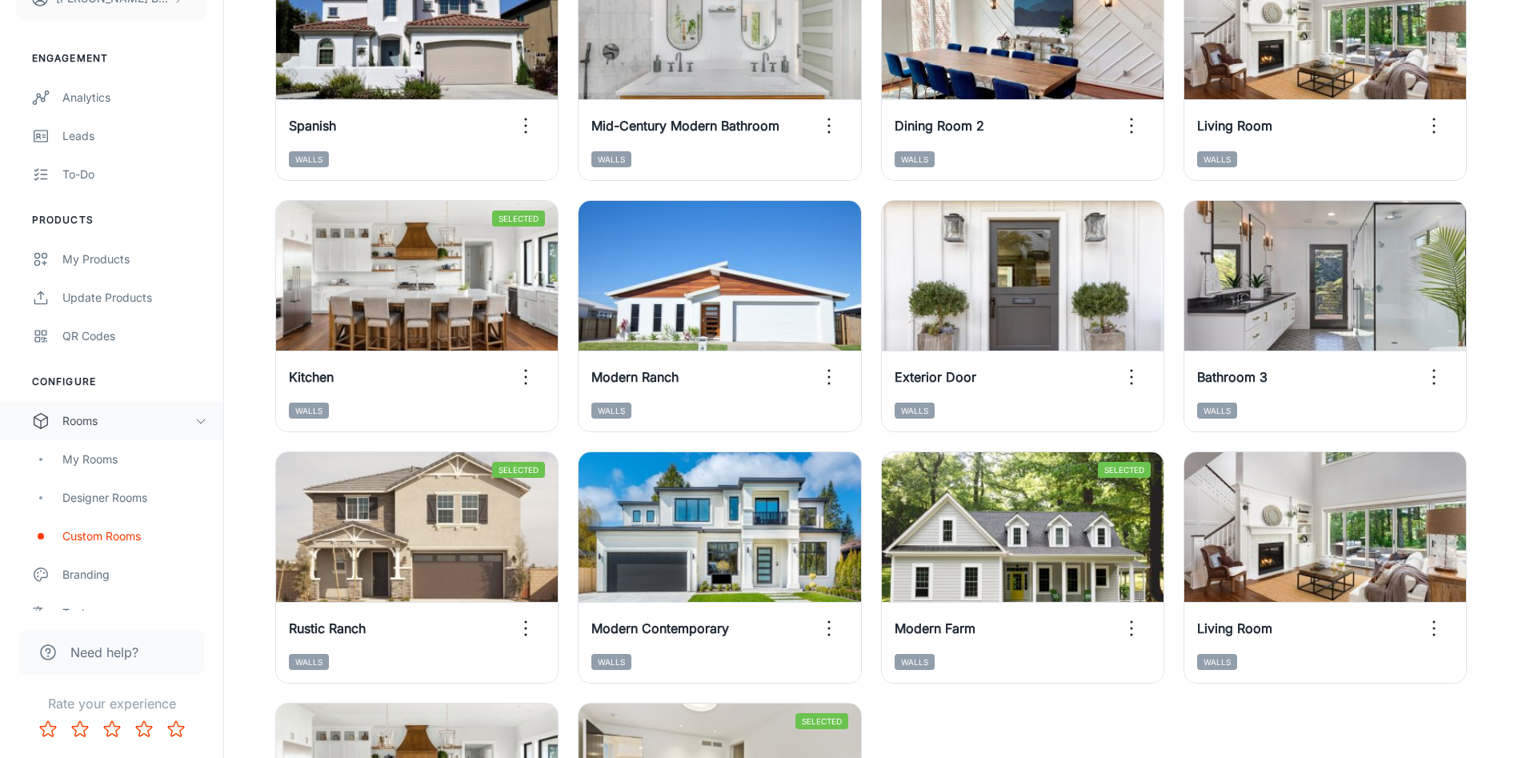
click at [875, 311] on div "Add to my rooms View in visualizer Exterior Door Walls" at bounding box center [1013, 306] width 303 height 251
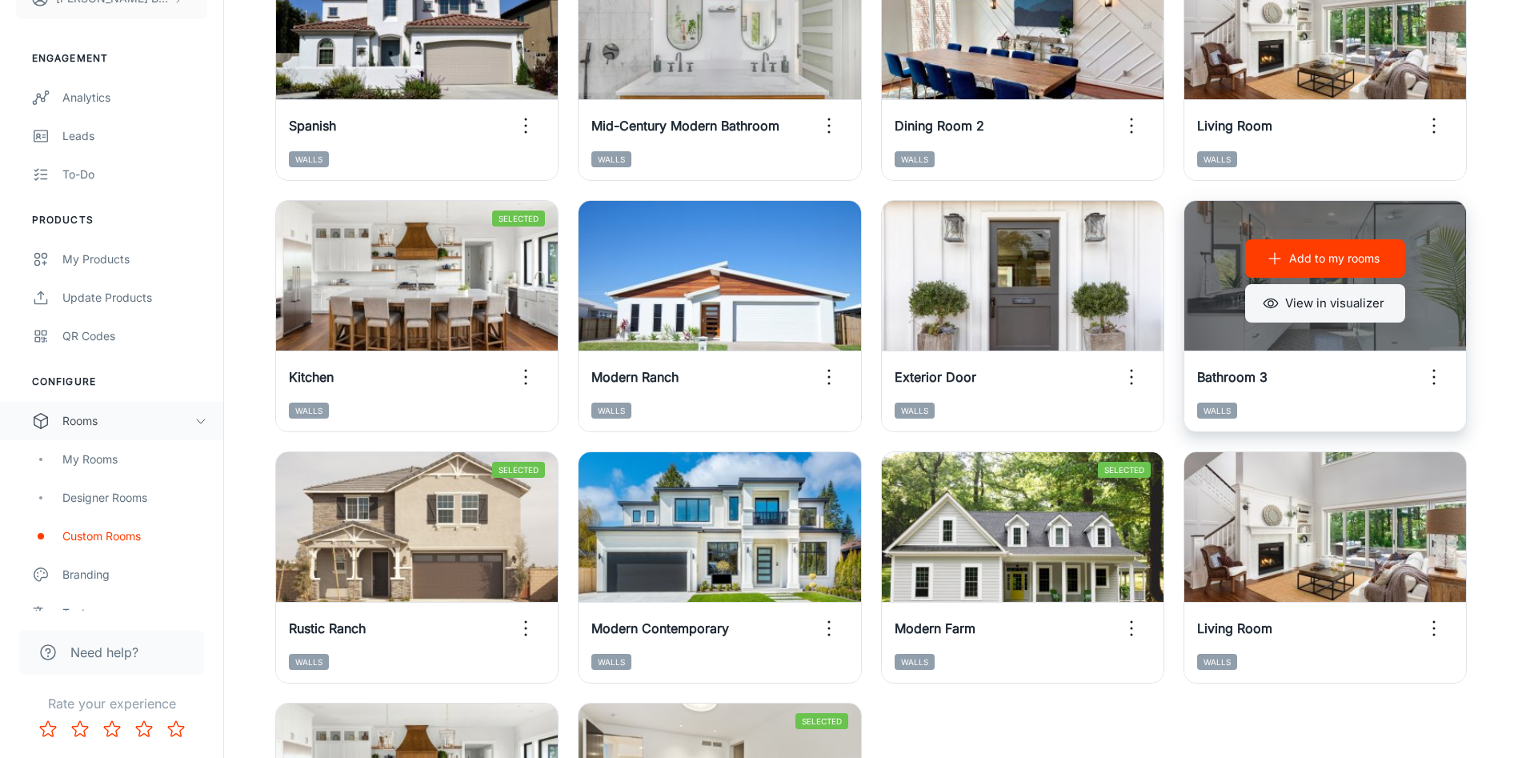
click at [1273, 299] on icon "button" at bounding box center [1271, 303] width 14 height 9
